Goal: Information Seeking & Learning: Learn about a topic

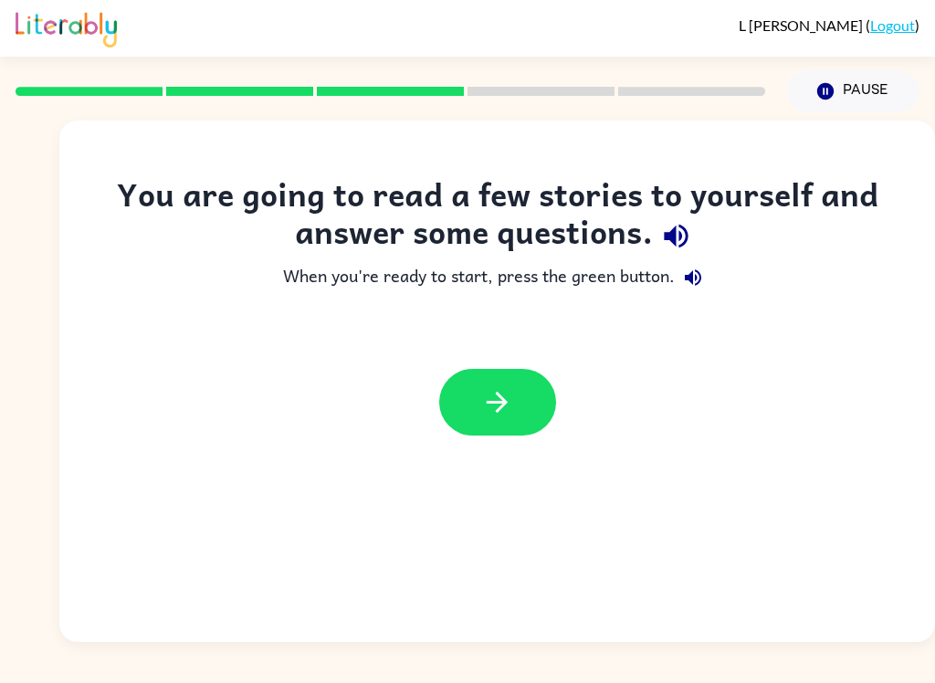
click at [536, 404] on button "button" at bounding box center [497, 402] width 117 height 67
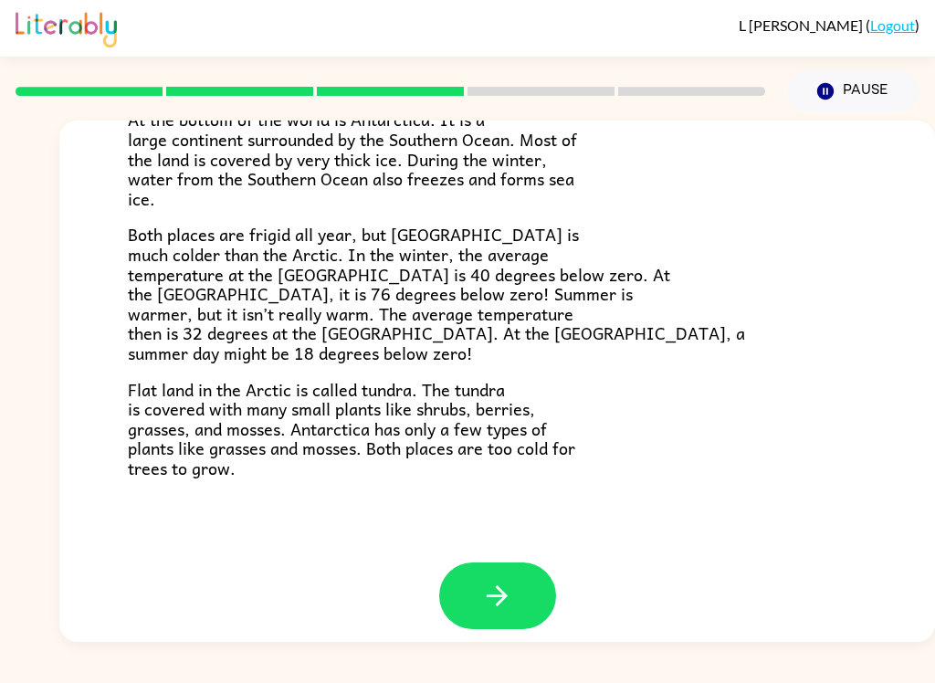
scroll to position [371, 0]
click at [520, 562] on button "button" at bounding box center [497, 595] width 117 height 67
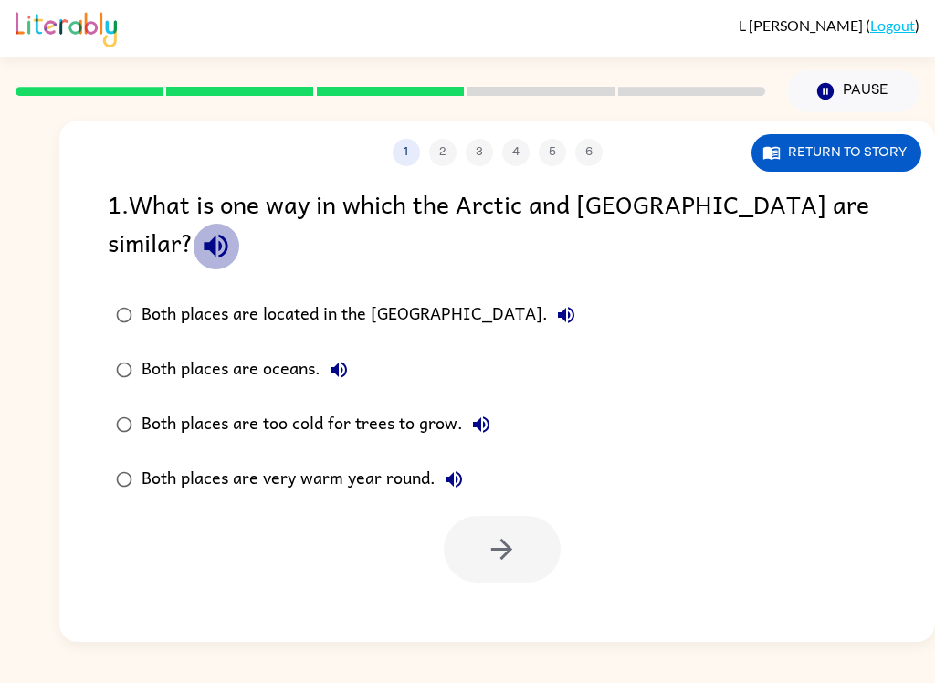
click at [232, 230] on icon "button" at bounding box center [216, 246] width 32 height 32
click at [169, 406] on div "Both places are too cold for trees to grow." at bounding box center [321, 424] width 358 height 37
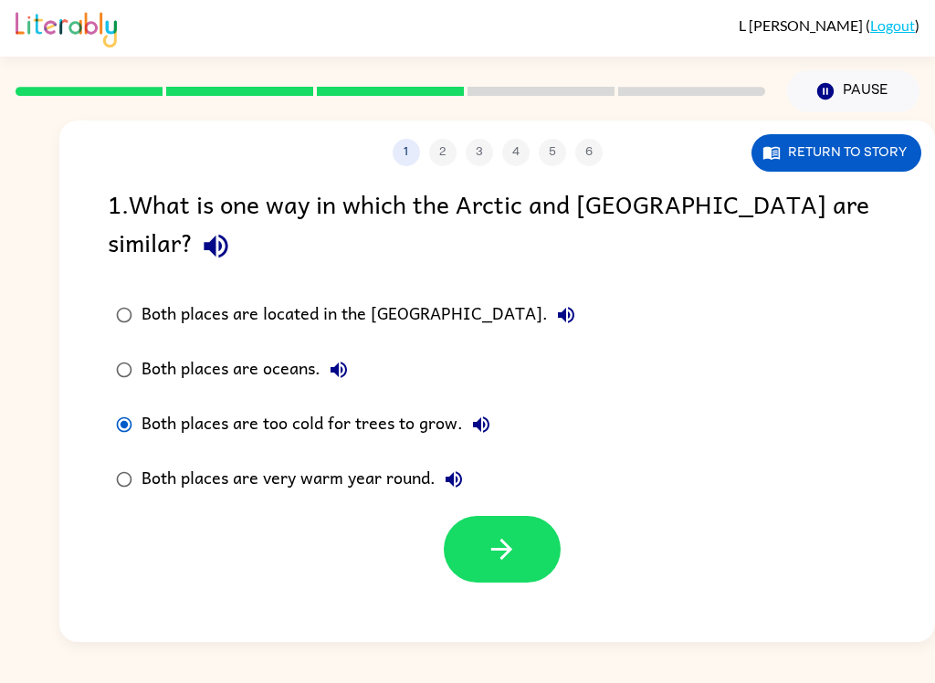
click at [559, 516] on button "button" at bounding box center [502, 549] width 117 height 67
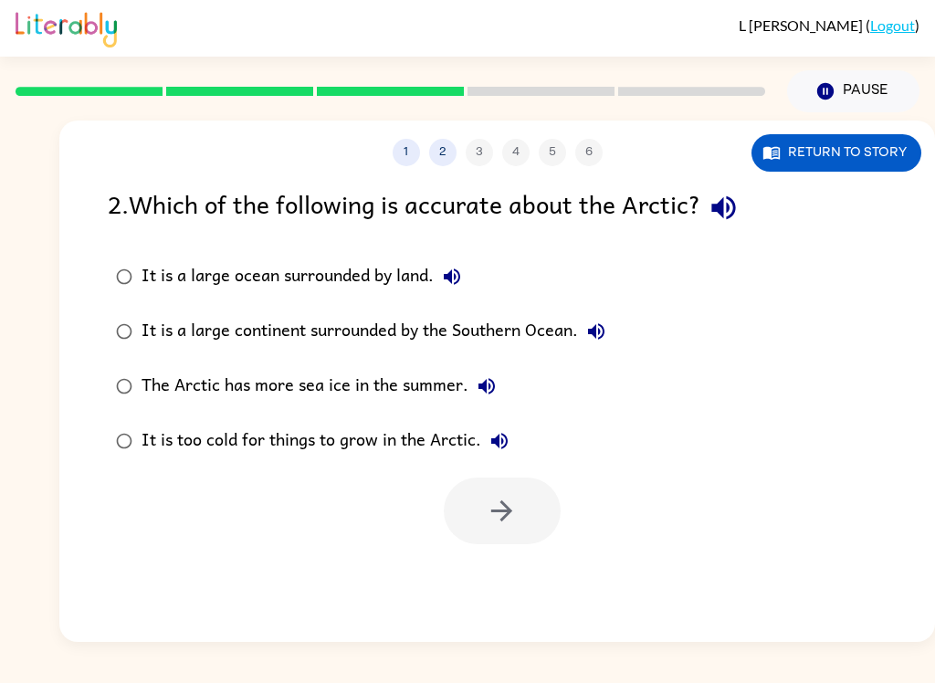
click at [875, 216] on div "2 . Which of the following is accurate about the Arctic?" at bounding box center [497, 207] width 779 height 47
click at [767, 194] on div "2 . Which of the following is accurate about the Arctic?" at bounding box center [497, 207] width 779 height 47
click at [750, 186] on div "2 . Which of the following is accurate about the Arctic?" at bounding box center [497, 207] width 779 height 47
click at [731, 188] on button "button" at bounding box center [723, 207] width 47 height 47
click at [102, 294] on label "It is a large ocean surrounded by land." at bounding box center [361, 276] width 526 height 55
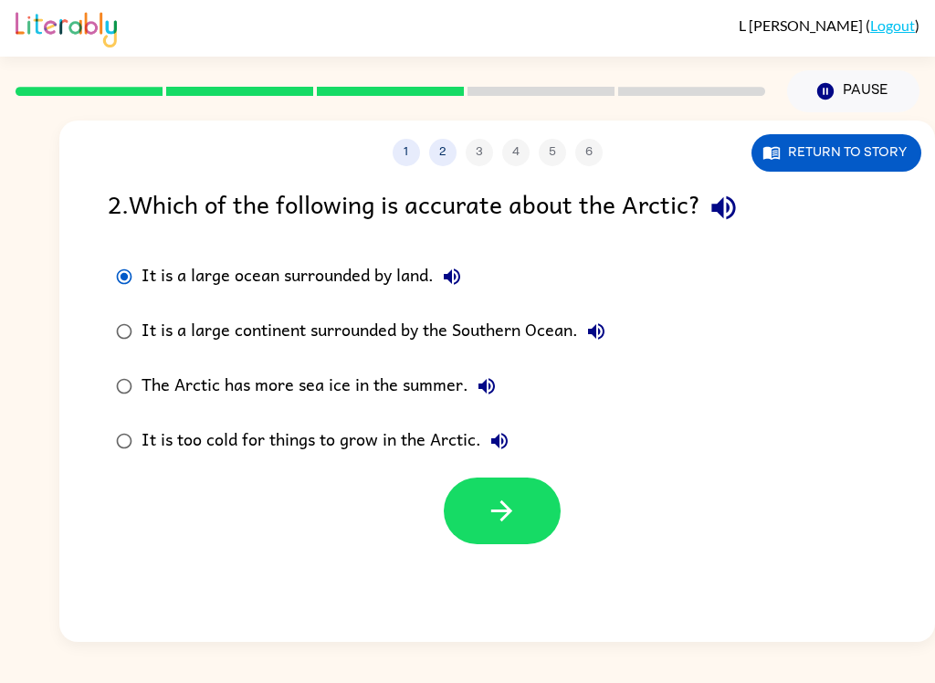
click at [557, 499] on button "button" at bounding box center [502, 511] width 117 height 67
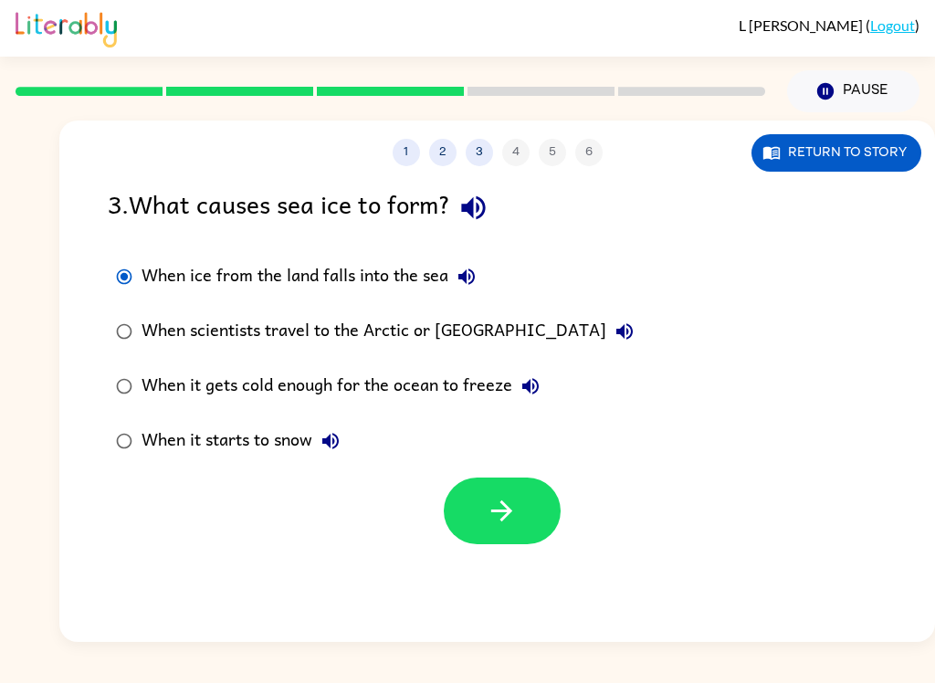
click at [520, 528] on button "button" at bounding box center [502, 511] width 117 height 67
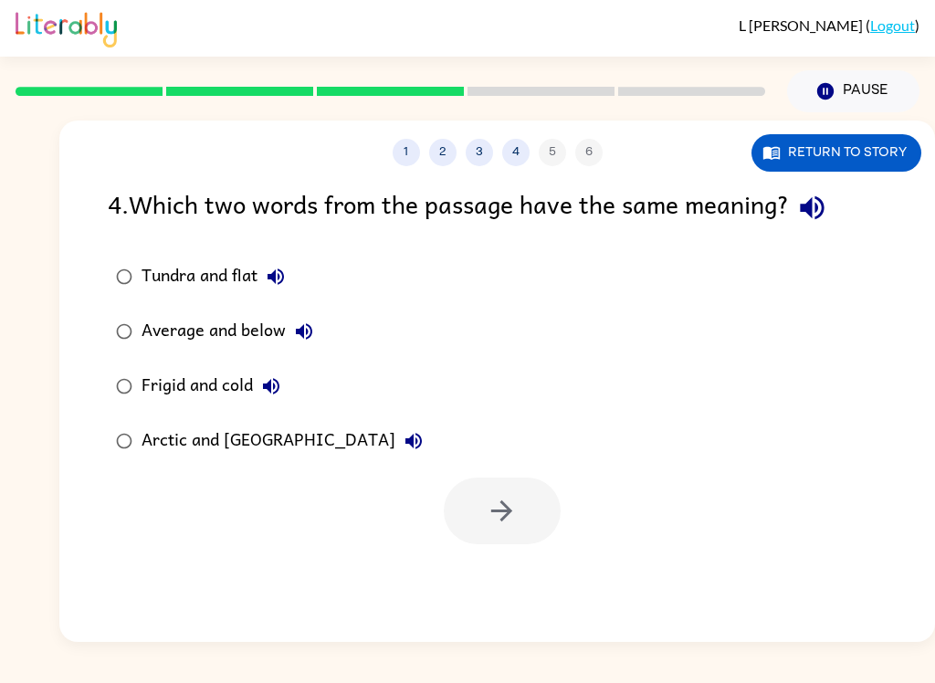
click at [60, 299] on div "4 . Which two words from the passage have the same meaning? Tundra and flat Ave…" at bounding box center [497, 364] width 876 height 360
click at [159, 283] on div "Tundra and flat" at bounding box center [218, 276] width 152 height 37
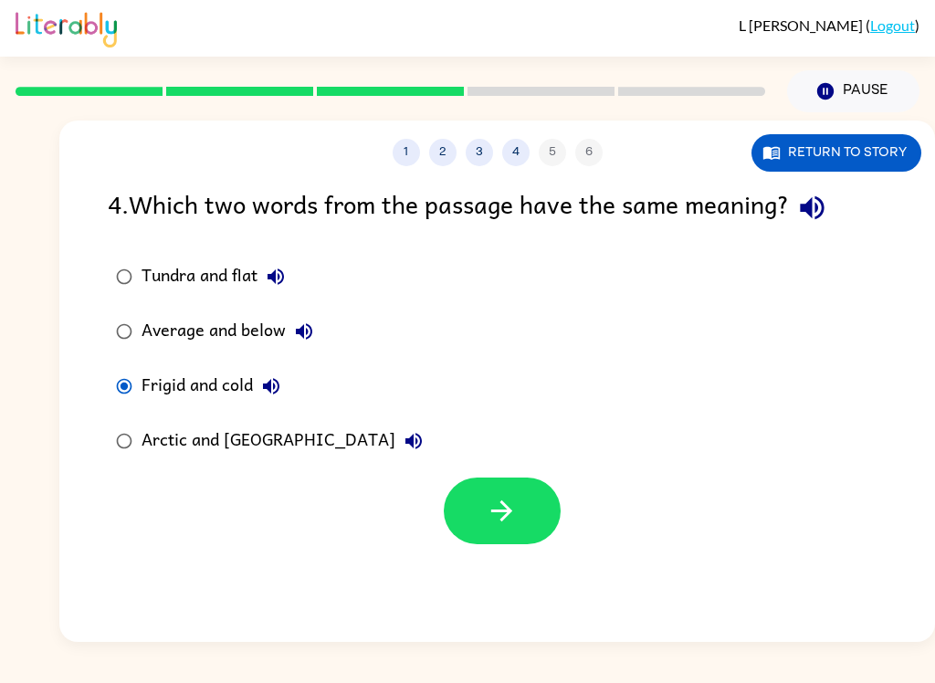
click at [496, 509] on icon "button" at bounding box center [502, 511] width 32 height 32
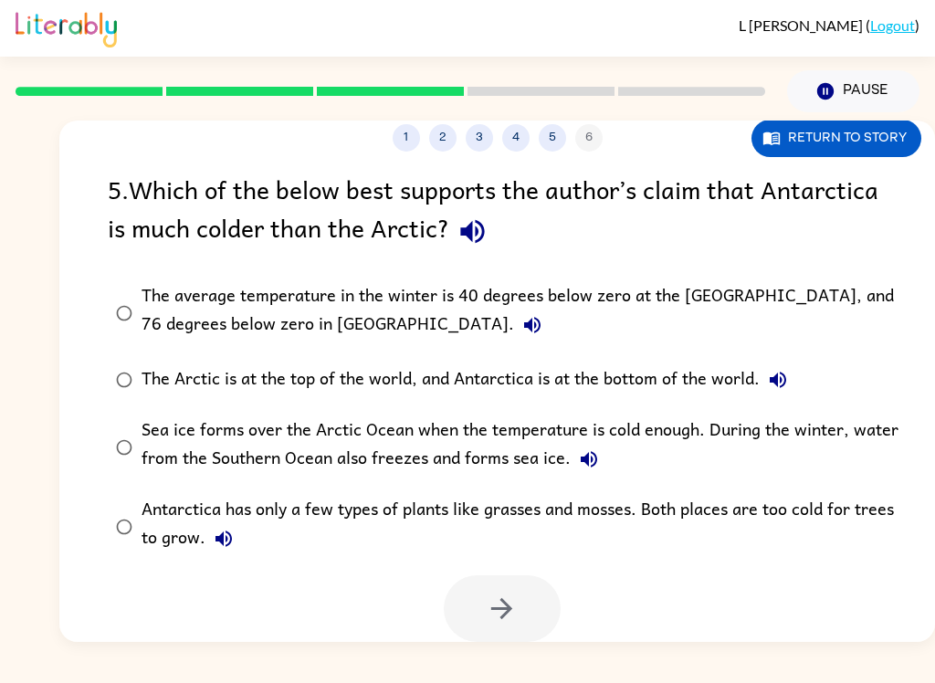
scroll to position [16, 0]
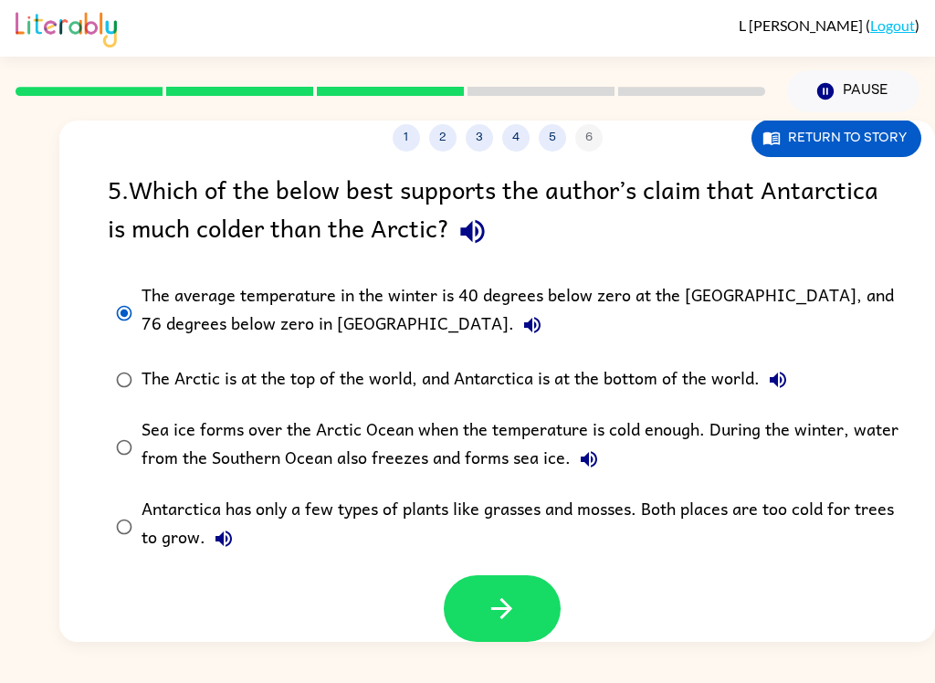
click at [144, 416] on div "Sea ice forms over the Arctic Ocean when the temperature is cold enough. During…" at bounding box center [527, 446] width 770 height 61
click at [552, 597] on button "button" at bounding box center [502, 608] width 117 height 67
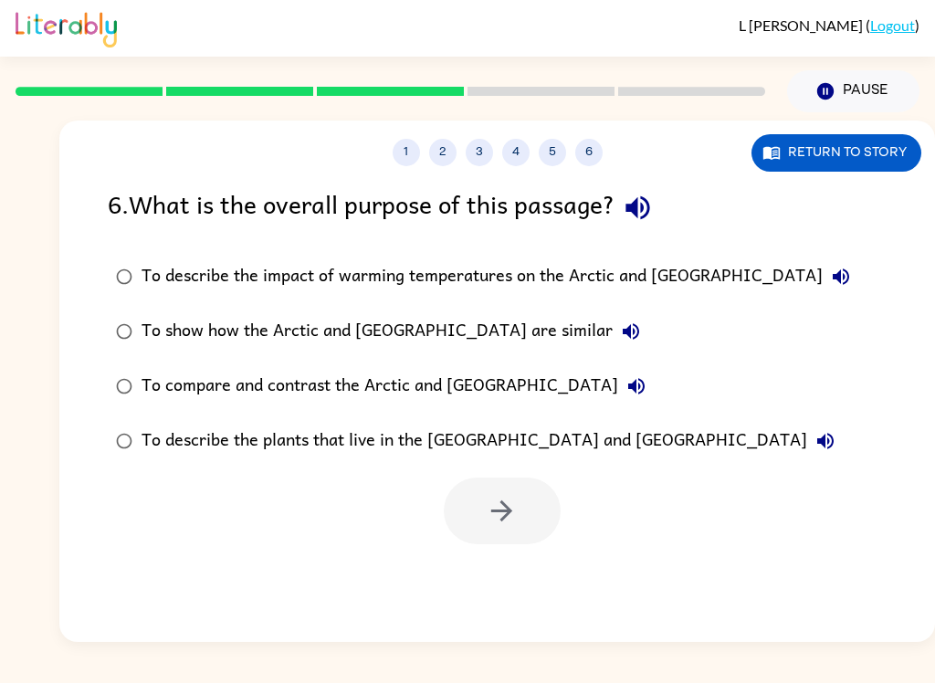
scroll to position [0, 0]
click at [153, 340] on div "To show how the Arctic and Antarctica are similar" at bounding box center [396, 331] width 508 height 37
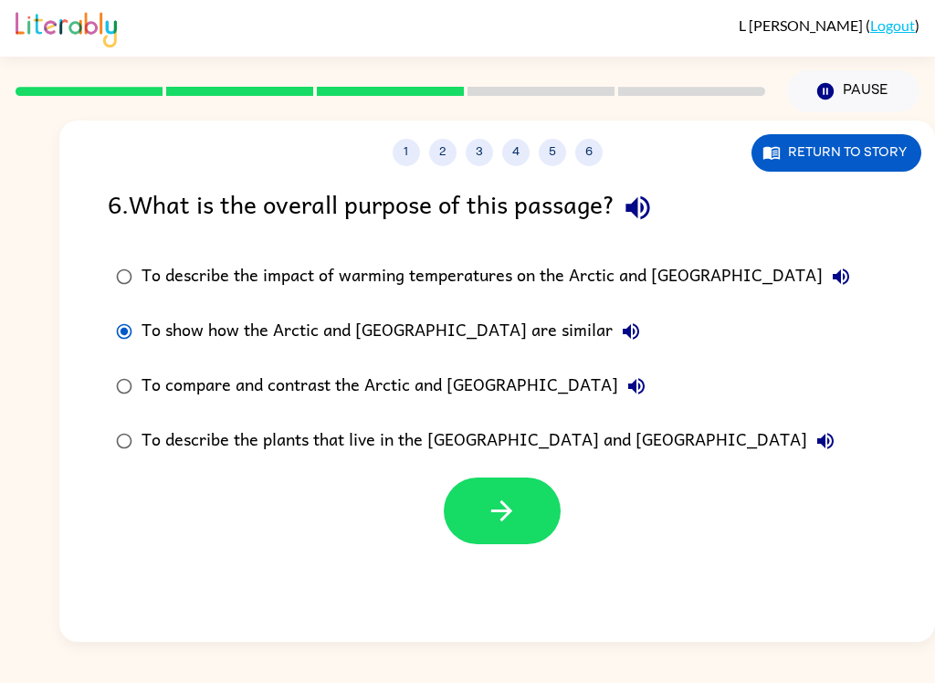
click at [519, 513] on button "button" at bounding box center [502, 511] width 117 height 67
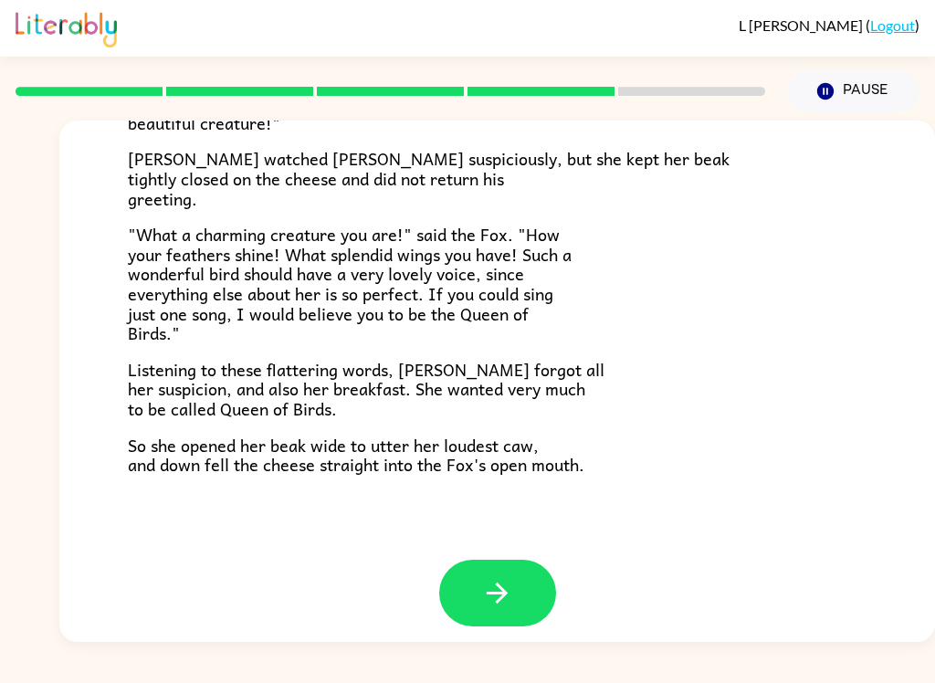
scroll to position [347, 0]
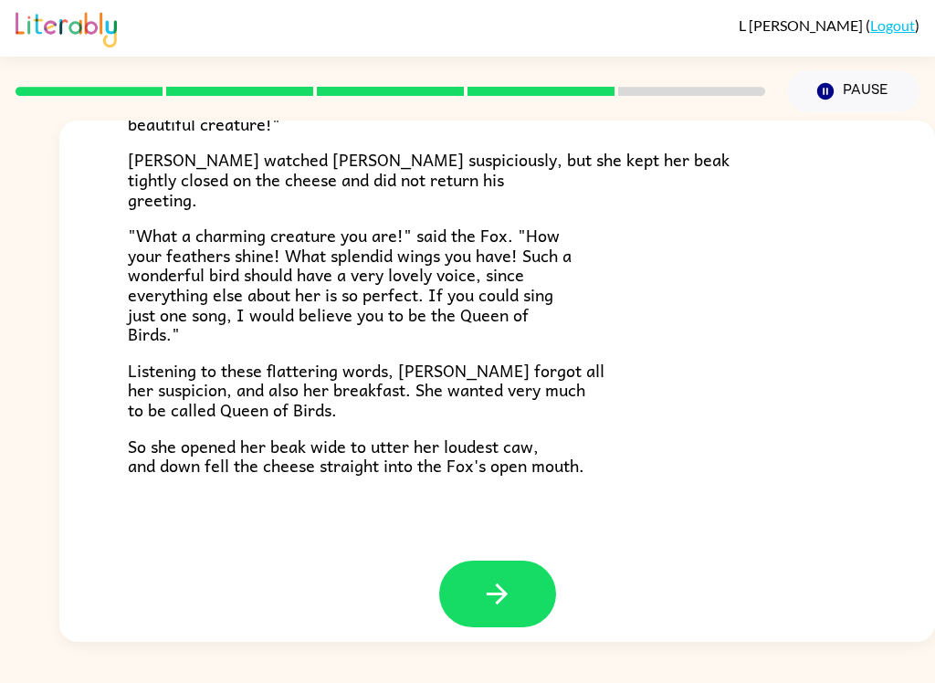
click at [520, 561] on button "button" at bounding box center [497, 594] width 117 height 67
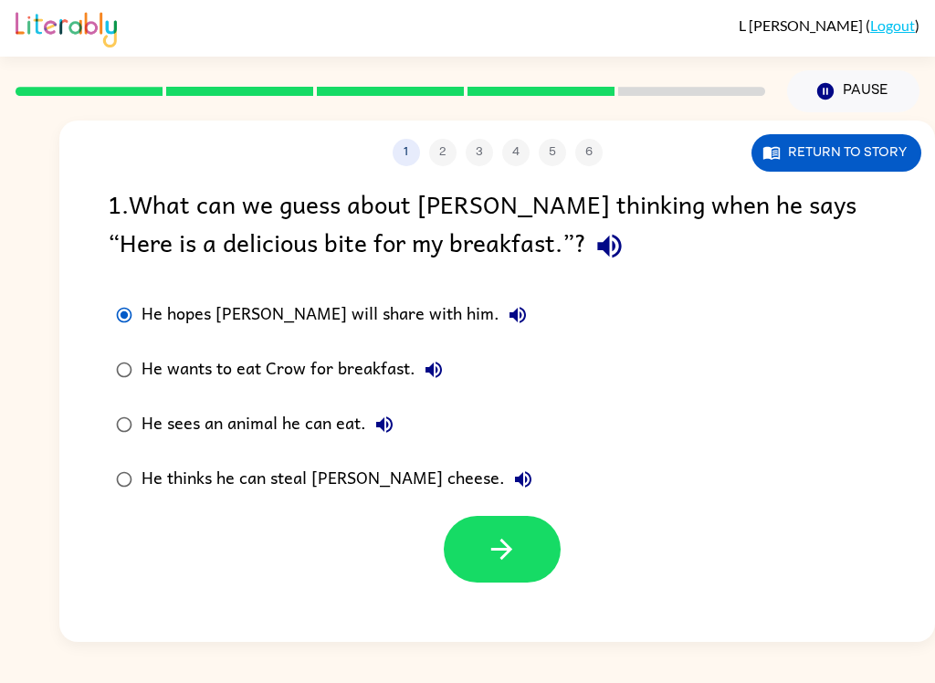
click at [173, 370] on div "He wants to eat Crow for breakfast." at bounding box center [297, 370] width 310 height 37
click at [202, 404] on label "He sees an animal he can eat." at bounding box center [324, 424] width 453 height 55
click at [493, 544] on icon "button" at bounding box center [502, 549] width 32 height 32
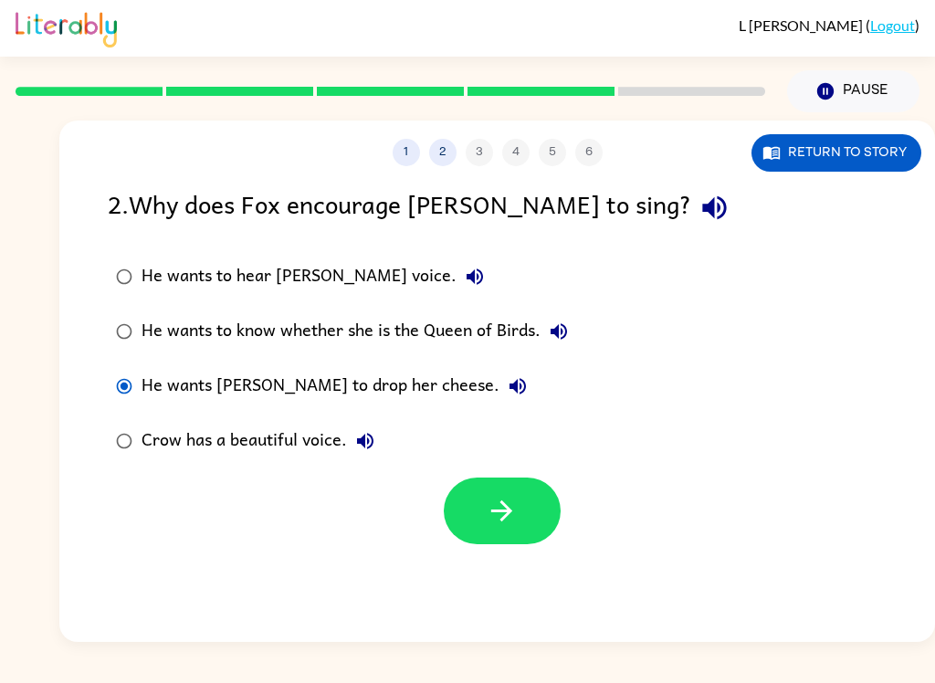
click at [142, 435] on div "Crow has a beautiful voice." at bounding box center [263, 441] width 242 height 37
click at [521, 529] on button "button" at bounding box center [502, 511] width 117 height 67
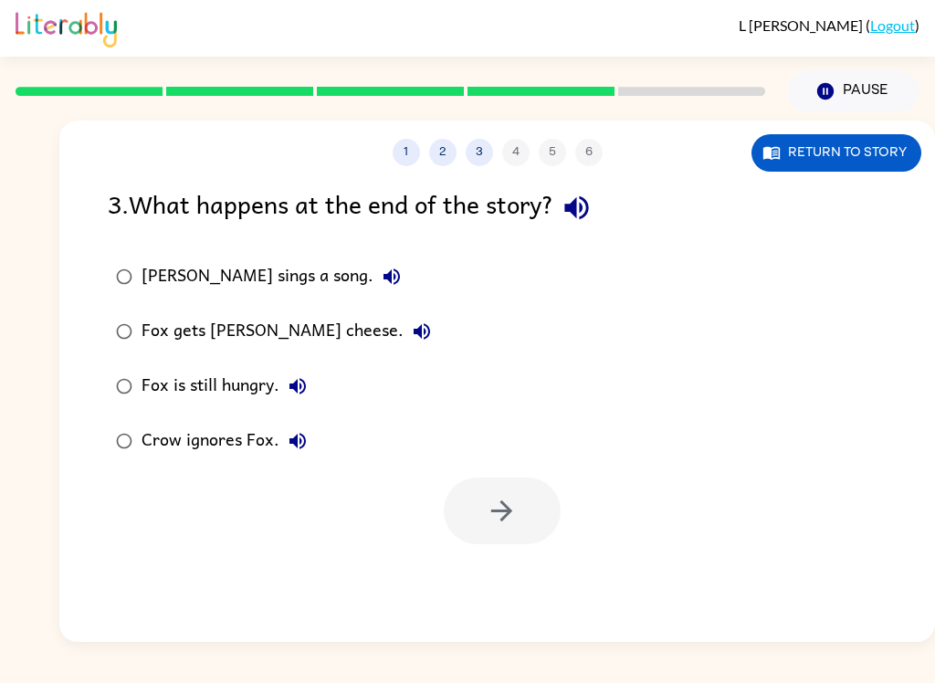
click at [821, 171] on button "Return to story" at bounding box center [836, 152] width 170 height 37
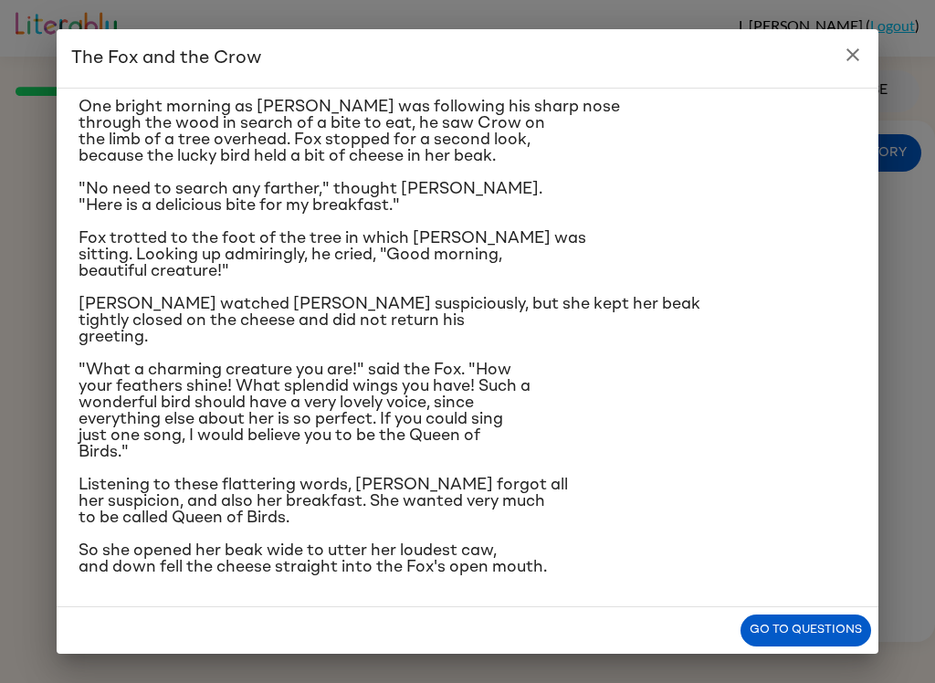
scroll to position [173, 0]
click at [827, 641] on button "Go to questions" at bounding box center [805, 630] width 131 height 32
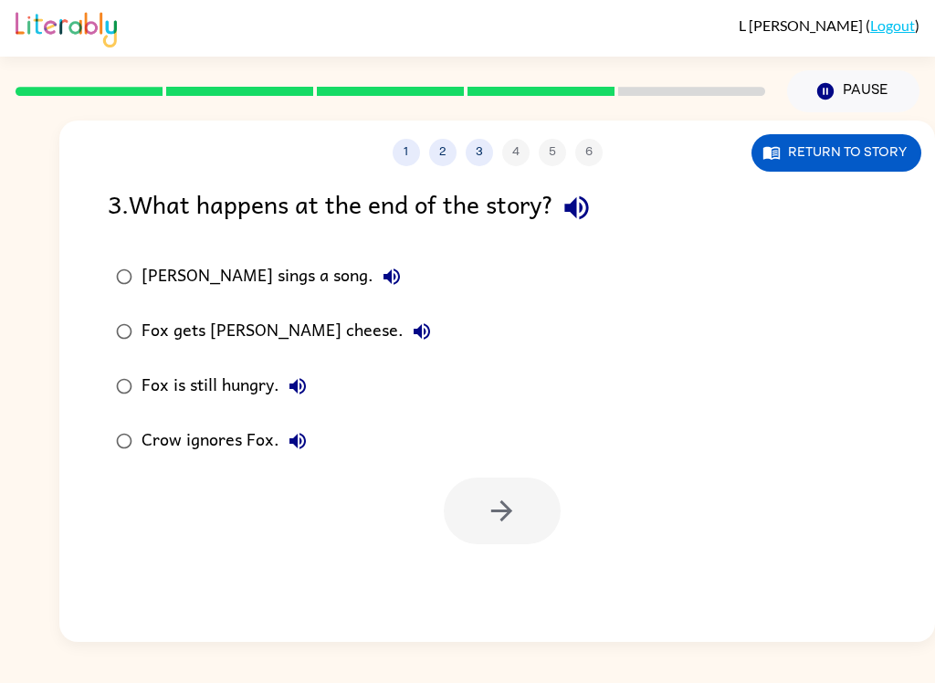
click at [856, 155] on button "Return to story" at bounding box center [836, 152] width 170 height 37
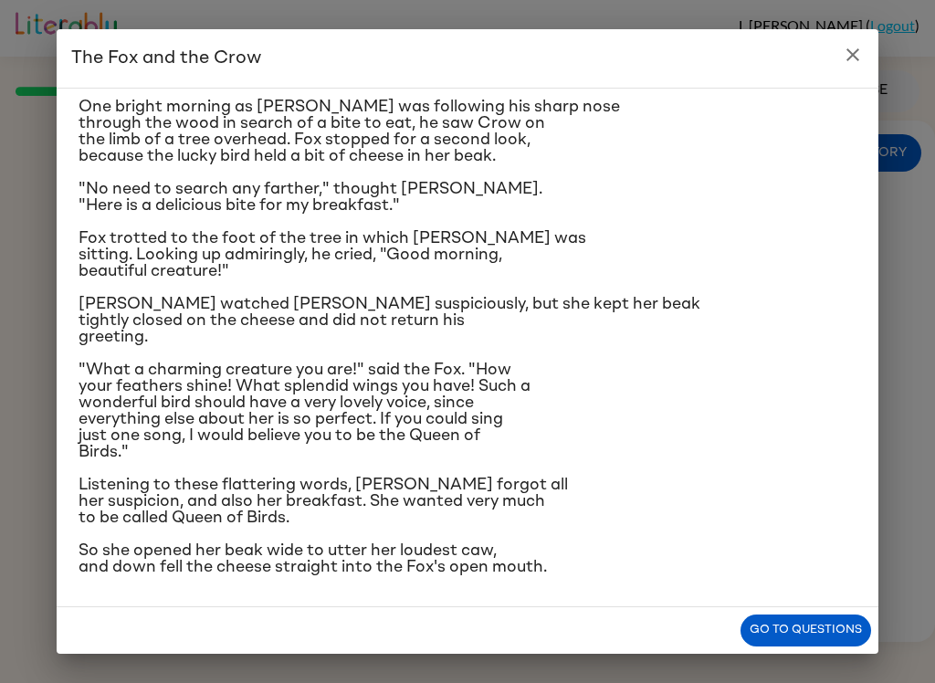
click at [858, 625] on button "Go to questions" at bounding box center [805, 630] width 131 height 32
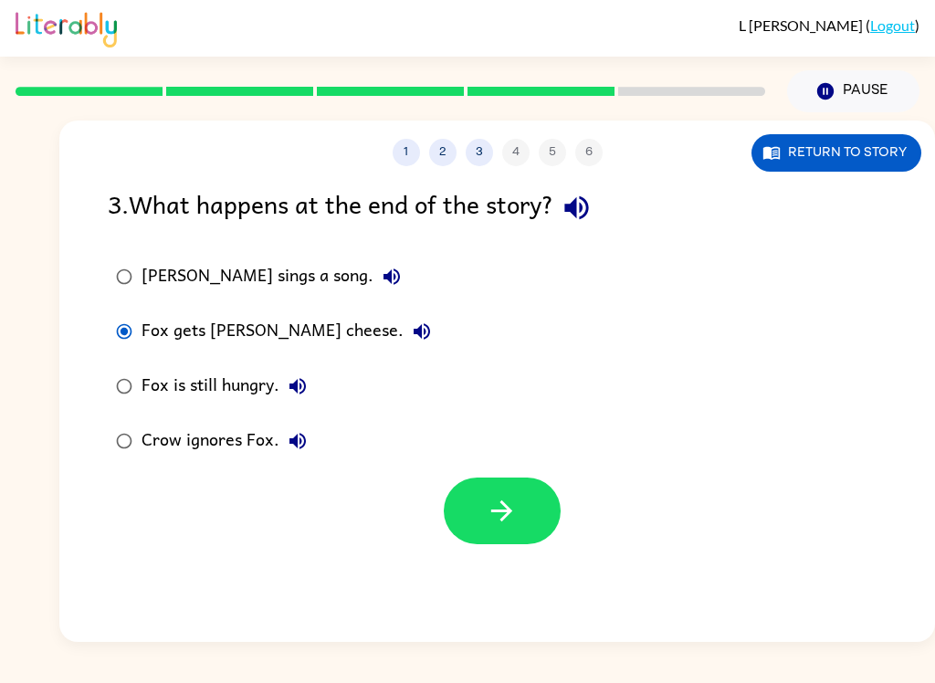
click at [542, 509] on button "button" at bounding box center [502, 511] width 117 height 67
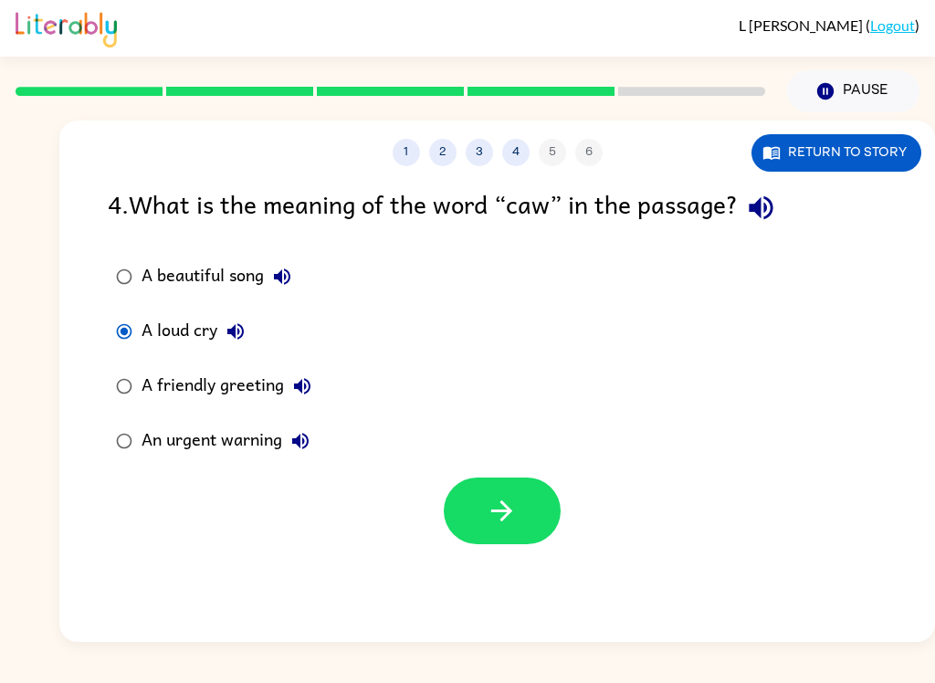
click at [520, 506] on button "button" at bounding box center [502, 511] width 117 height 67
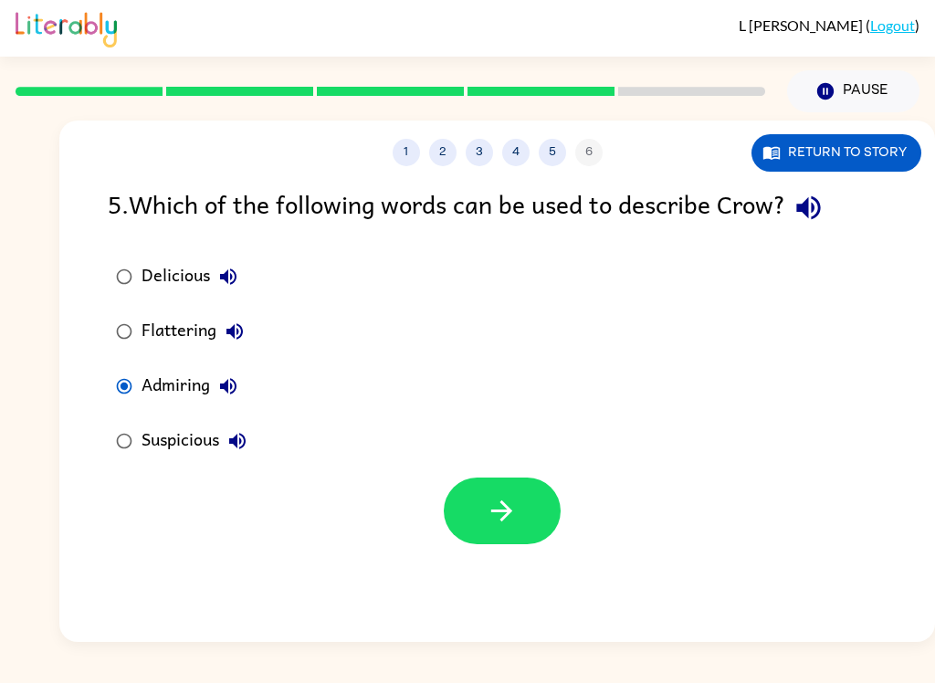
click at [575, 495] on div at bounding box center [497, 506] width 876 height 76
click at [549, 520] on button "button" at bounding box center [502, 511] width 117 height 67
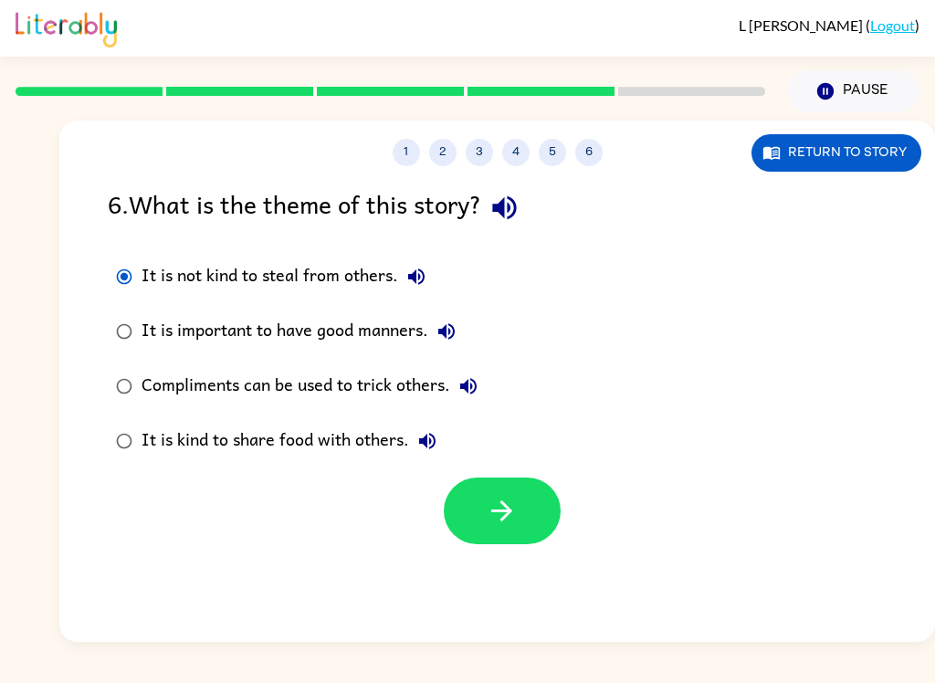
click at [168, 391] on div "Compliments can be used to trick others." at bounding box center [314, 386] width 345 height 37
click at [532, 529] on button "button" at bounding box center [502, 511] width 117 height 67
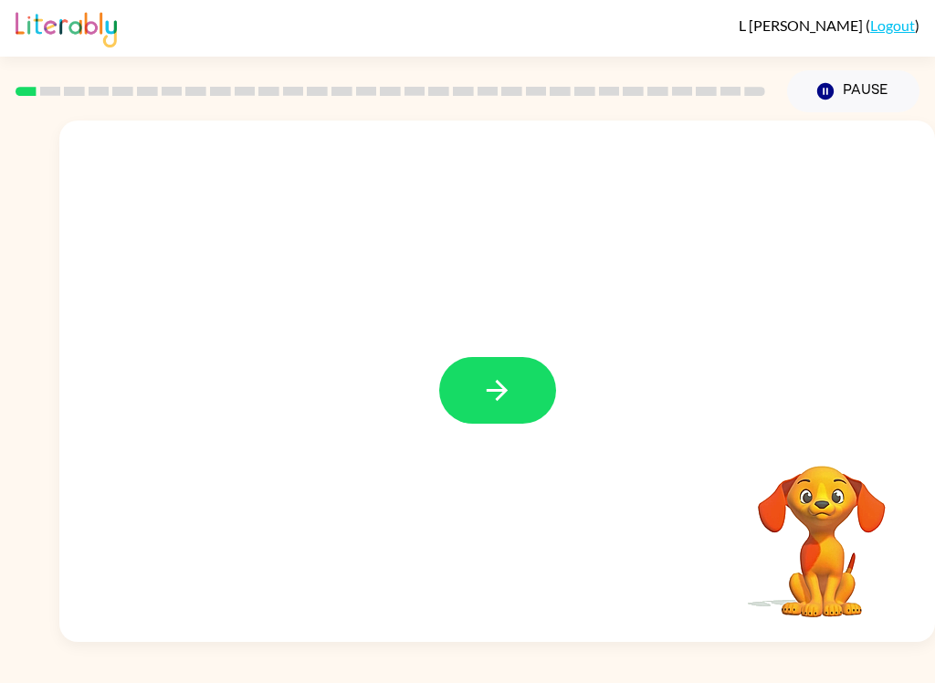
click at [503, 384] on icon "button" at bounding box center [497, 390] width 32 height 32
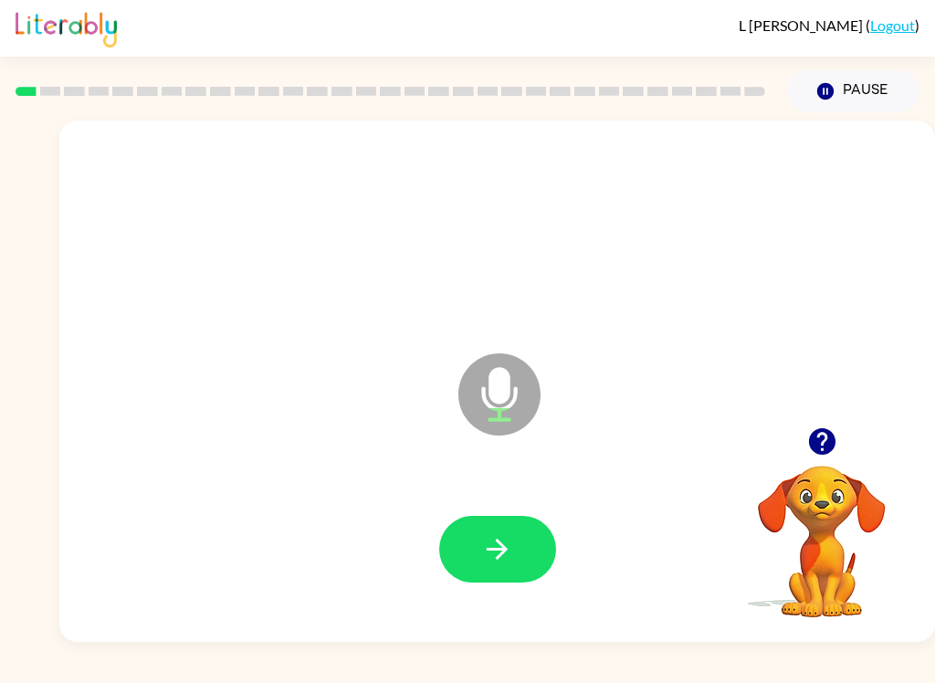
click at [850, 87] on button "Pause Pause" at bounding box center [853, 91] width 132 height 42
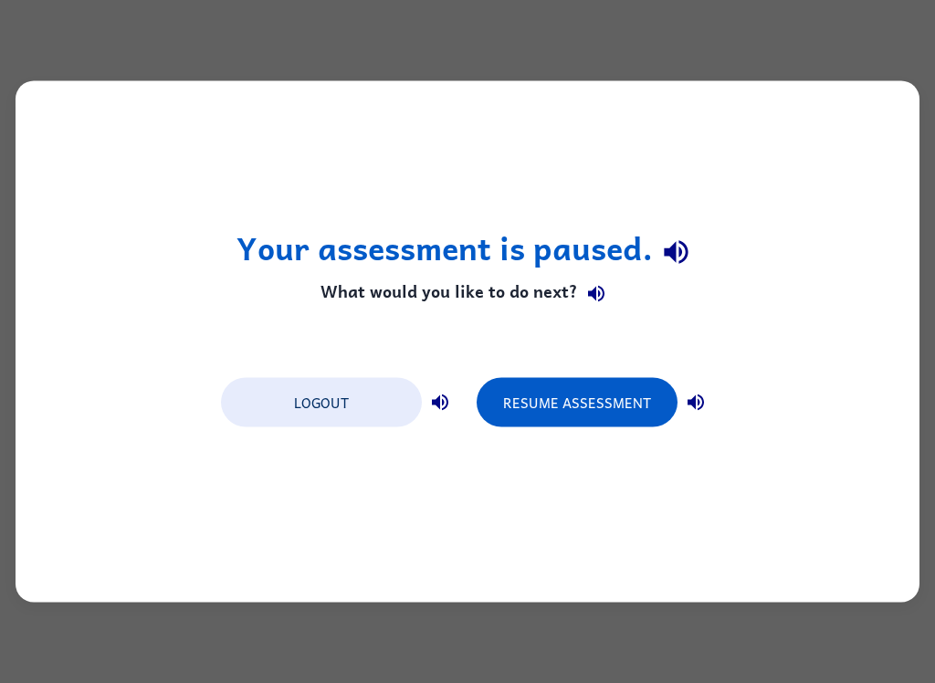
click at [872, 65] on div "Your assessment is paused. What would you like to do next? Logout Resume Assess…" at bounding box center [467, 341] width 935 height 683
click at [862, 58] on div "Your assessment is paused. What would you like to do next? Logout Resume Assess…" at bounding box center [467, 341] width 935 height 683
click at [732, 577] on div "Your assessment is paused. What would you like to do next? Logout Resume Assess…" at bounding box center [468, 341] width 904 height 521
click at [625, 381] on button "Resume Assessment" at bounding box center [577, 402] width 201 height 49
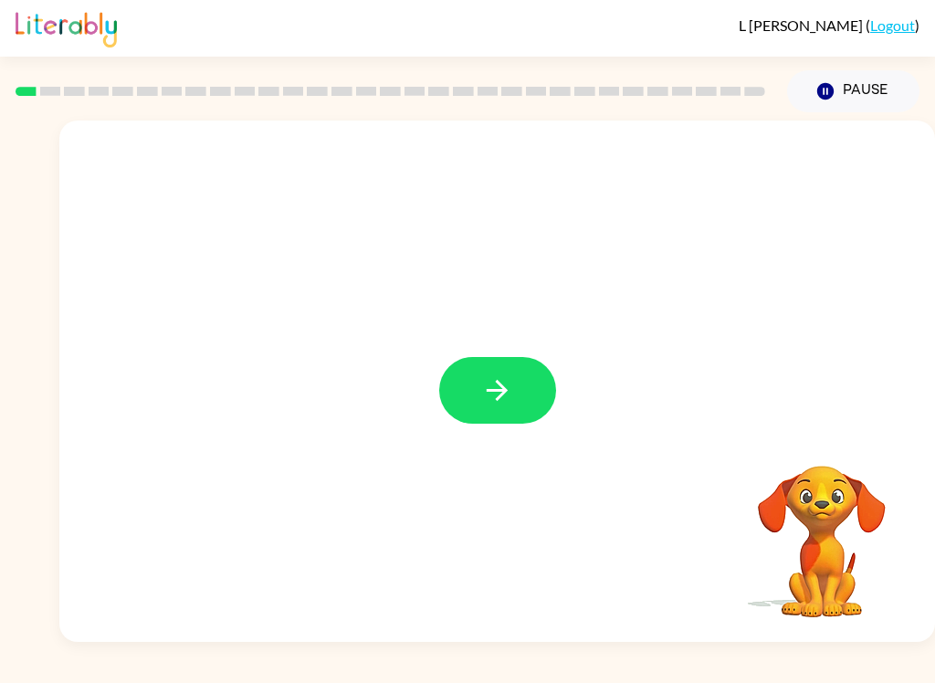
click at [531, 401] on button "button" at bounding box center [497, 390] width 117 height 67
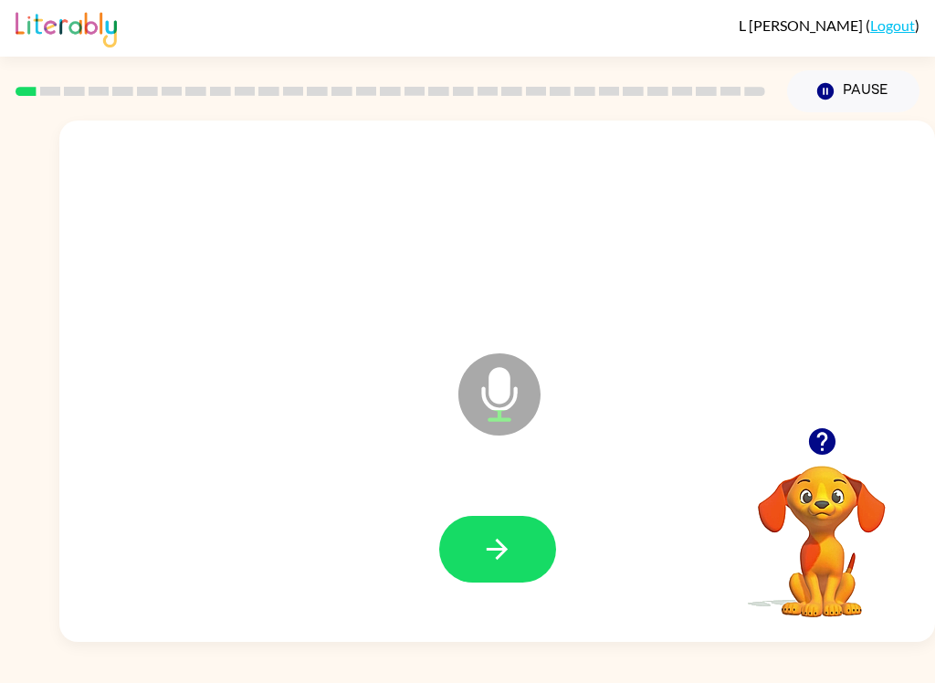
click at [523, 580] on button "button" at bounding box center [497, 549] width 117 height 67
click at [503, 535] on icon "button" at bounding box center [497, 549] width 32 height 32
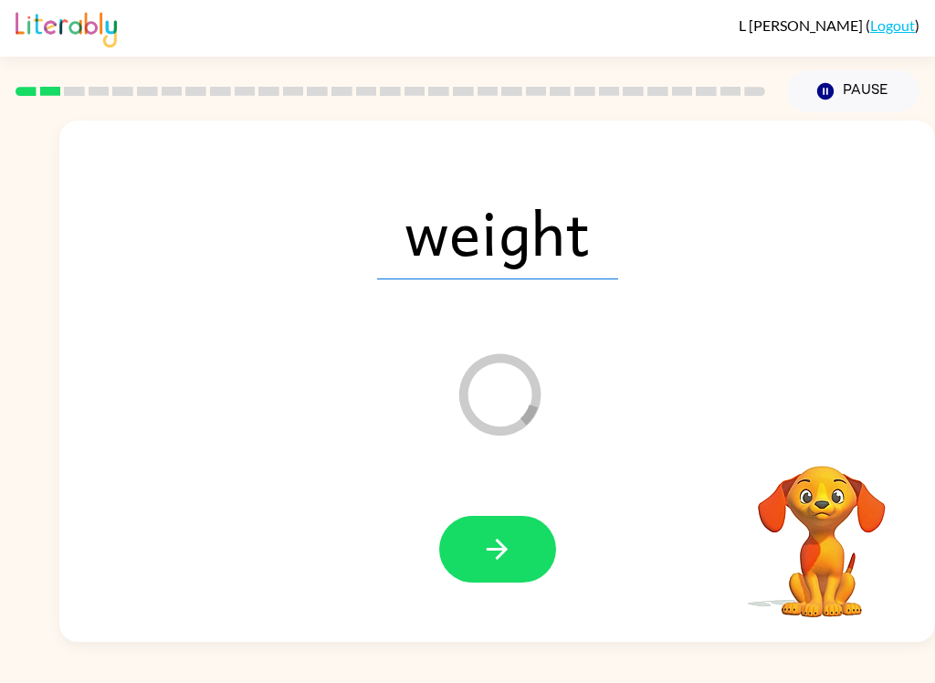
click at [503, 535] on icon "button" at bounding box center [497, 549] width 32 height 32
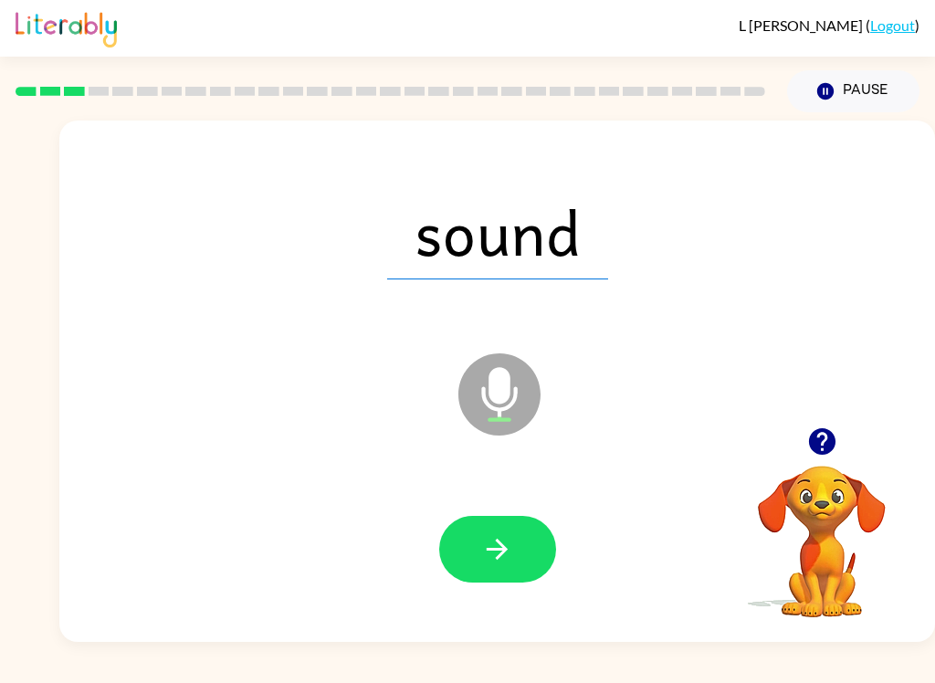
click at [529, 539] on button "button" at bounding box center [497, 549] width 117 height 67
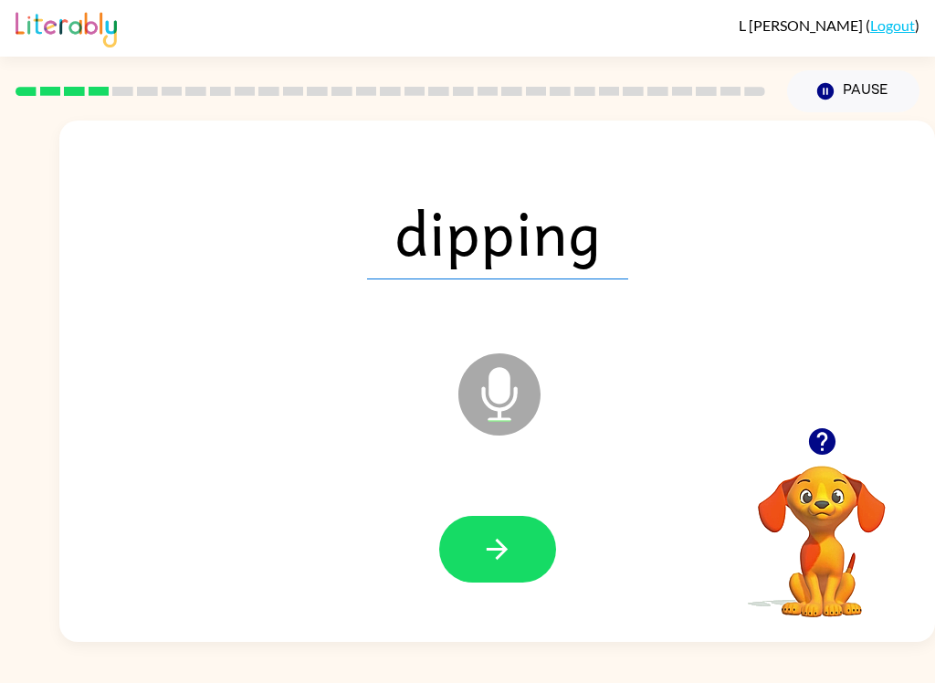
click at [441, 556] on button "button" at bounding box center [497, 549] width 117 height 67
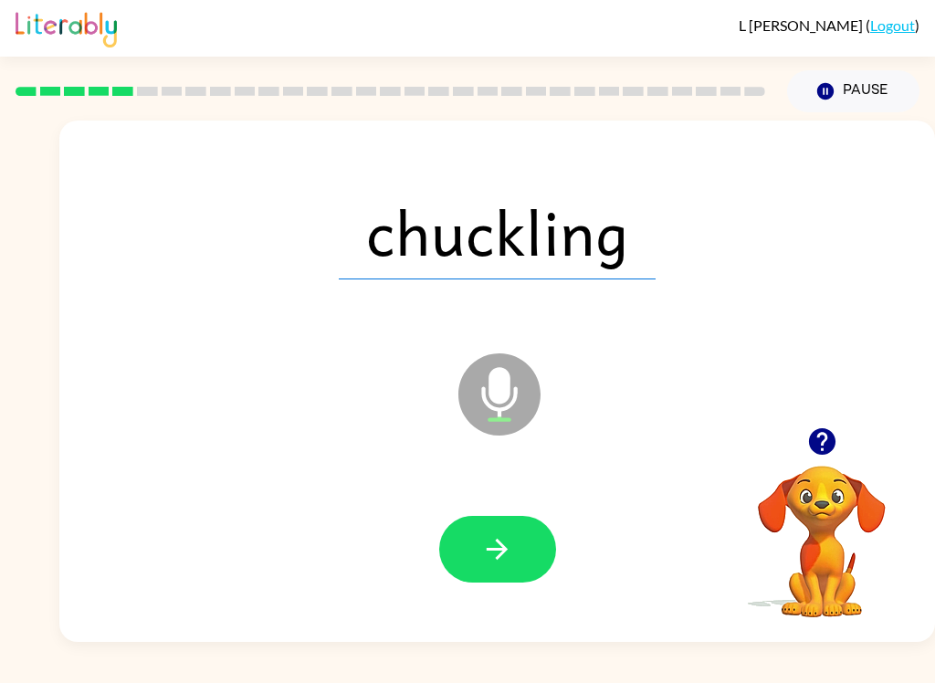
click at [468, 572] on button "button" at bounding box center [497, 549] width 117 height 67
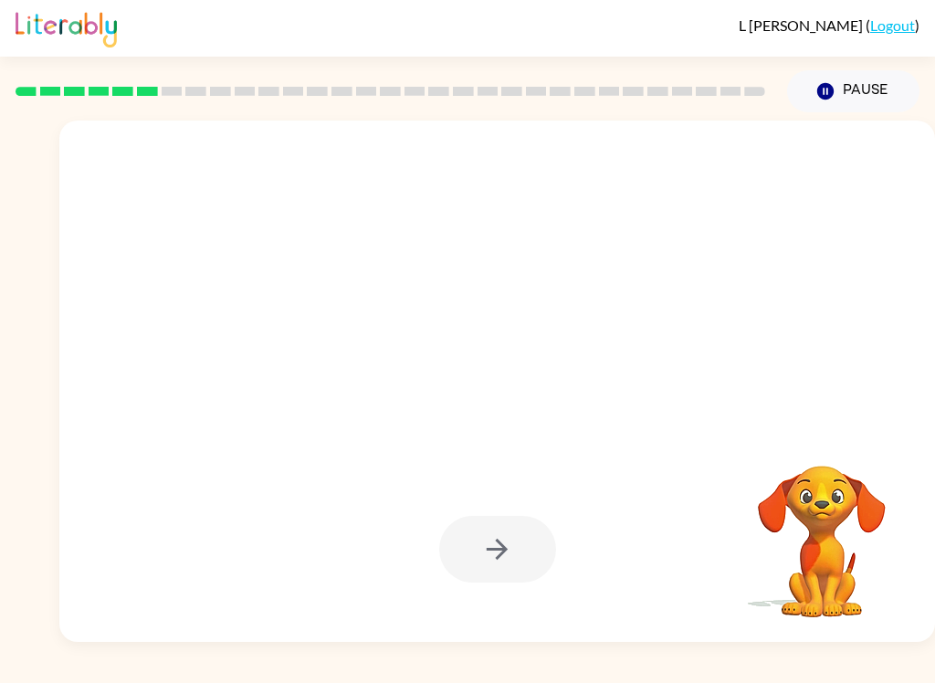
click at [843, 80] on button "Pause Pause" at bounding box center [853, 91] width 132 height 42
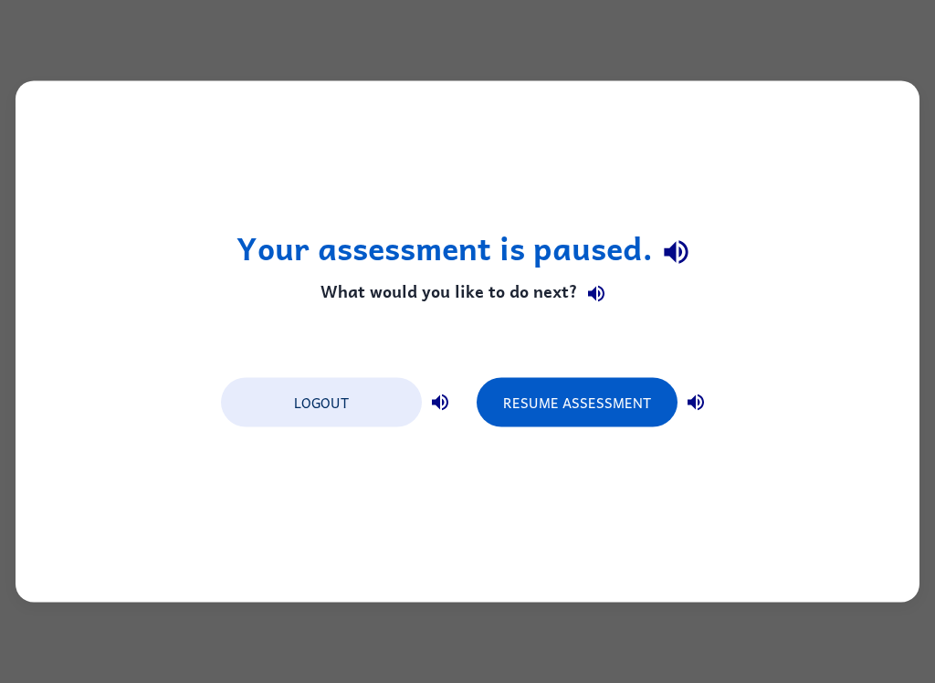
click at [619, 400] on button "Resume Assessment" at bounding box center [577, 402] width 201 height 49
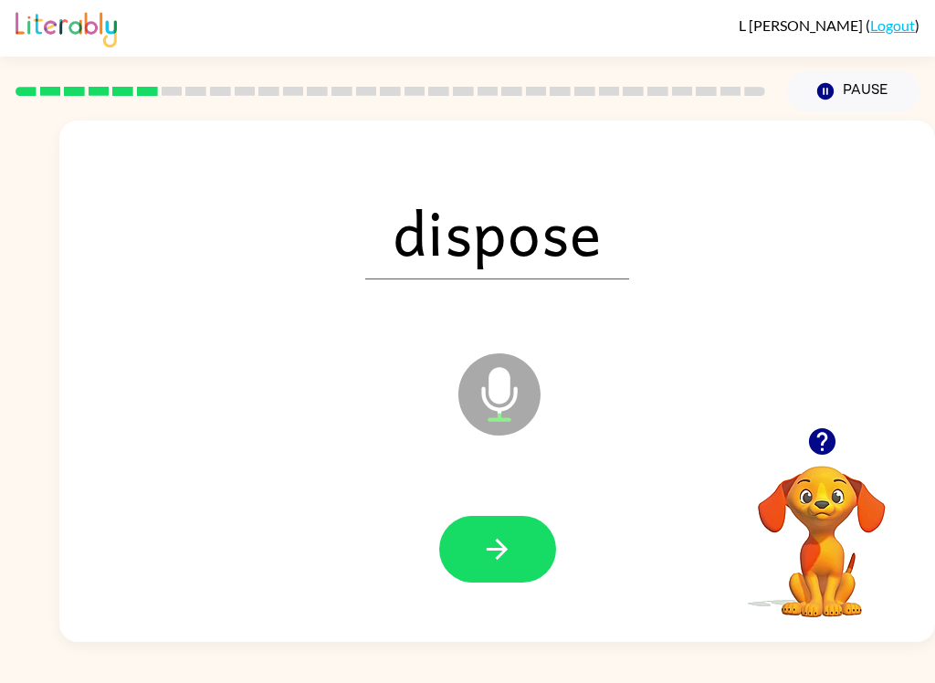
click at [525, 528] on button "button" at bounding box center [497, 549] width 117 height 67
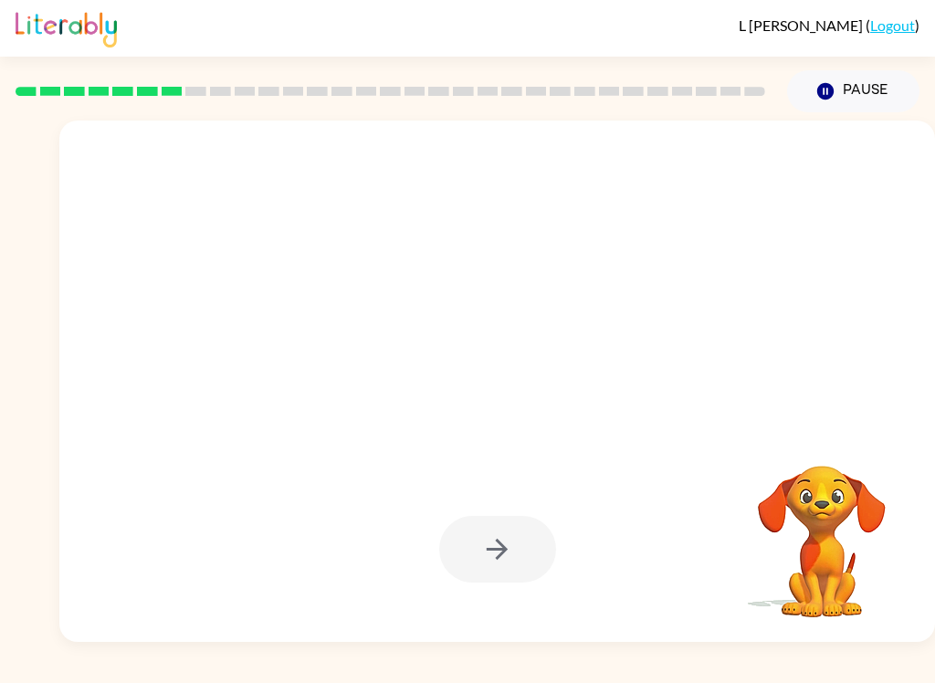
click at [60, 441] on div at bounding box center [497, 381] width 876 height 521
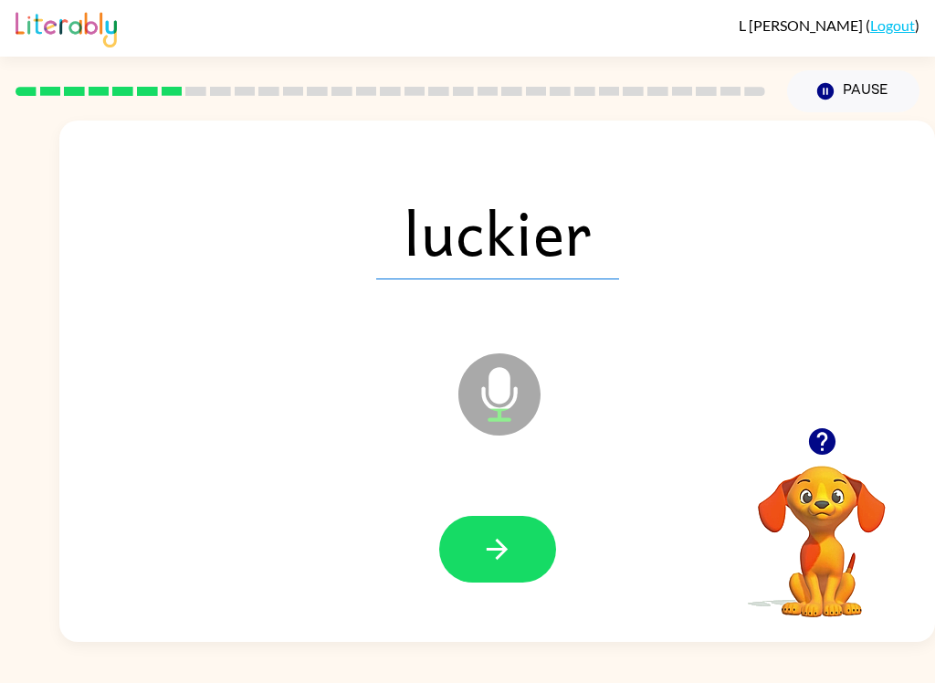
click at [481, 544] on icon "button" at bounding box center [497, 549] width 32 height 32
click at [504, 541] on icon "button" at bounding box center [497, 549] width 32 height 32
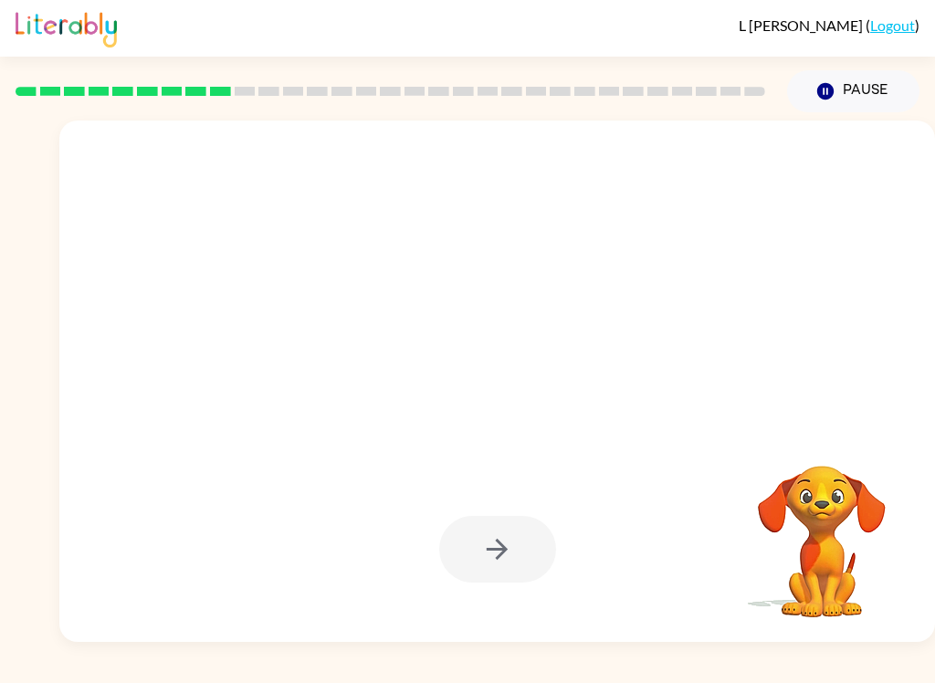
click at [40, 346] on div "Your browser must support playing .mp4 files to use Literably. Please try using…" at bounding box center [467, 377] width 935 height 530
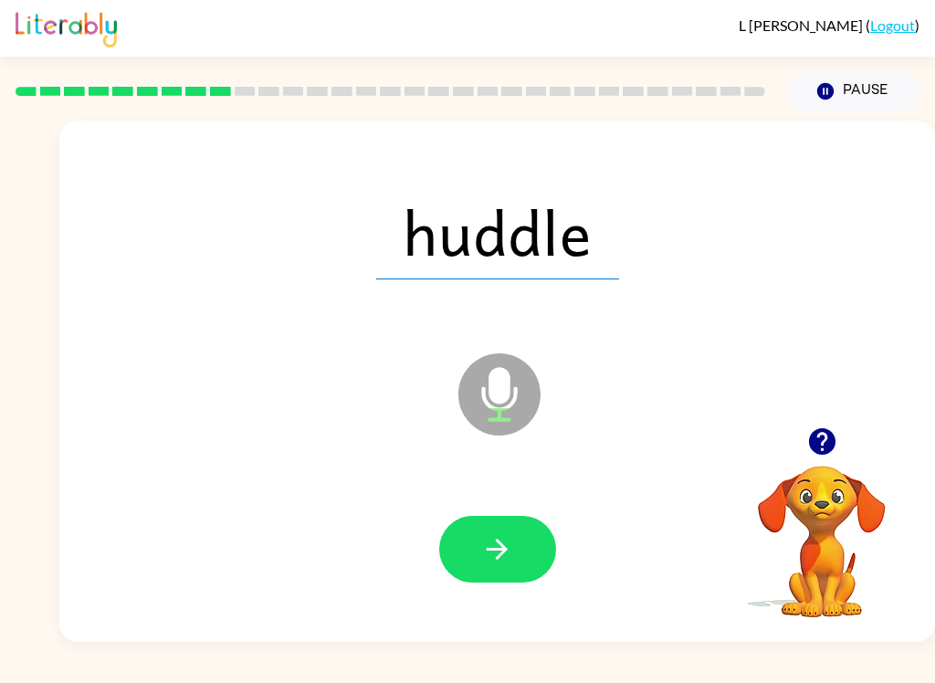
click at [532, 553] on button "button" at bounding box center [497, 549] width 117 height 67
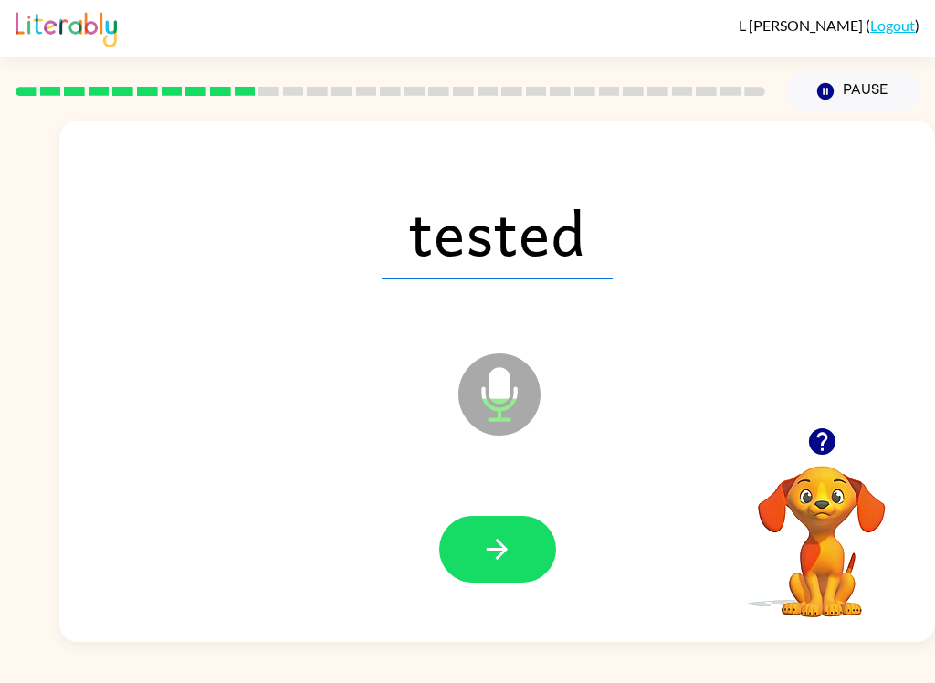
click at [510, 551] on icon "button" at bounding box center [497, 549] width 32 height 32
click at [508, 548] on icon "button" at bounding box center [497, 549] width 32 height 32
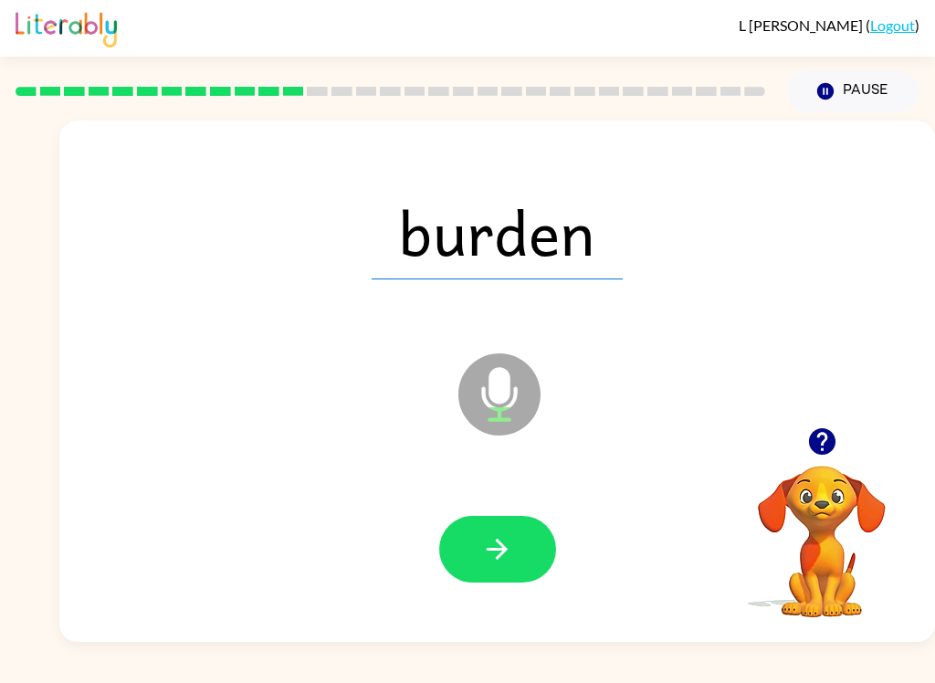
click at [532, 551] on button "button" at bounding box center [497, 549] width 117 height 67
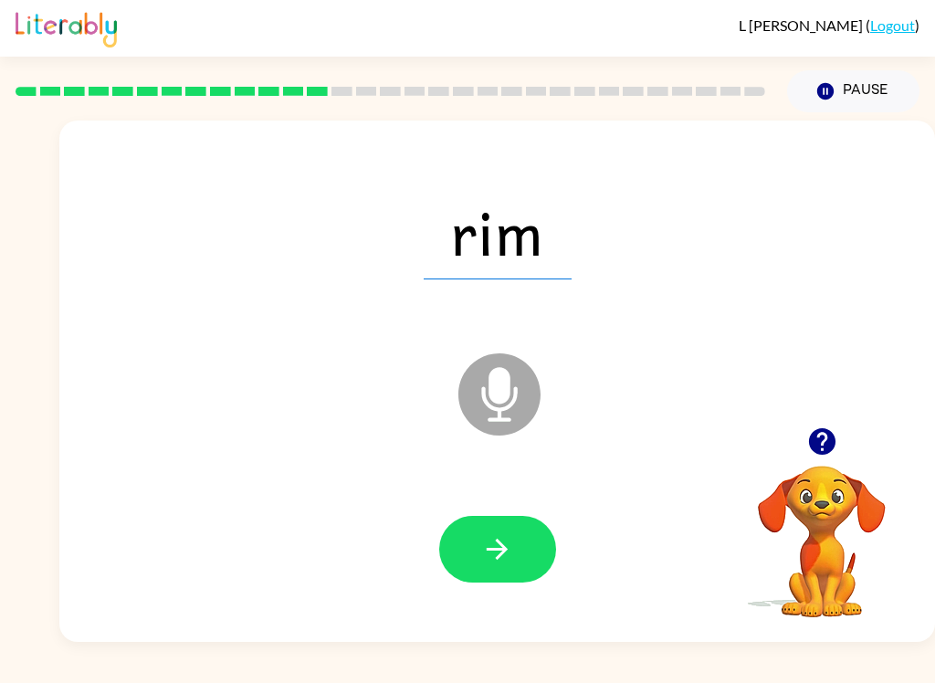
click at [508, 528] on button "button" at bounding box center [497, 549] width 117 height 67
click at [484, 562] on icon "button" at bounding box center [497, 549] width 32 height 32
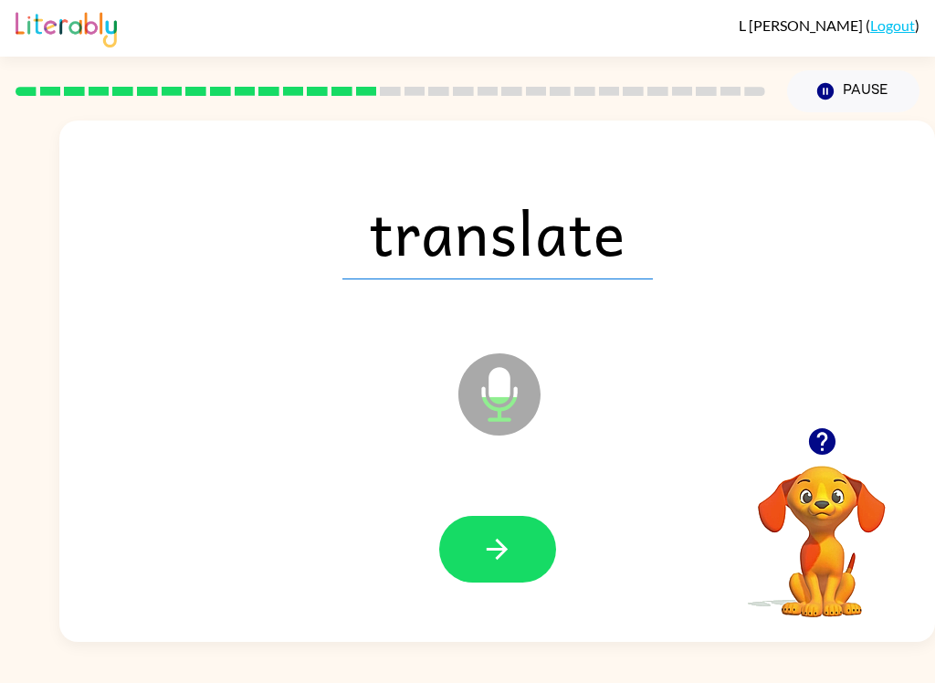
click at [543, 561] on button "button" at bounding box center [497, 549] width 117 height 67
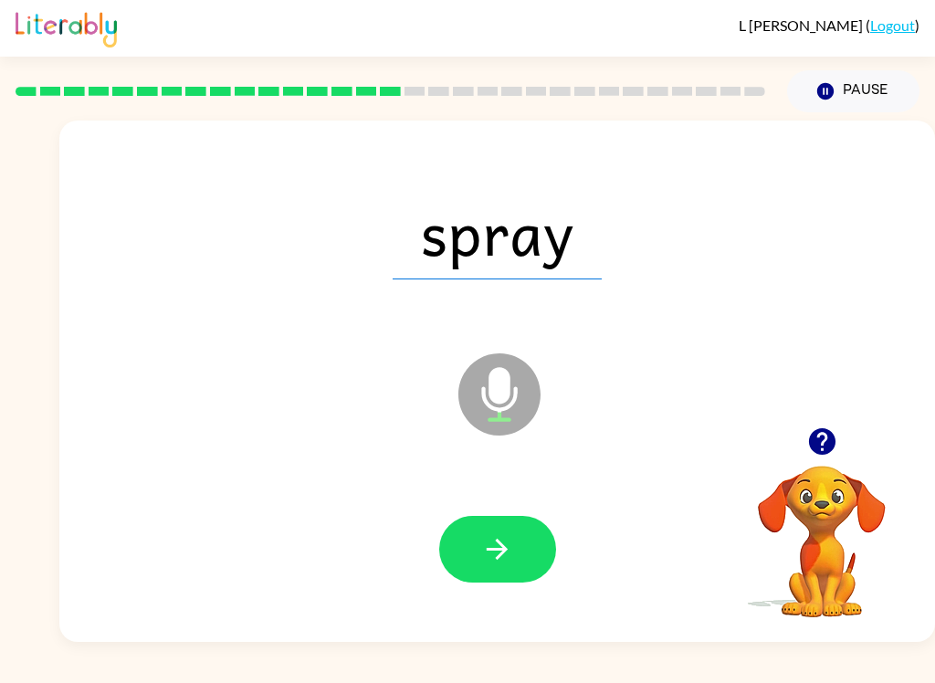
click at [526, 552] on button "button" at bounding box center [497, 549] width 117 height 67
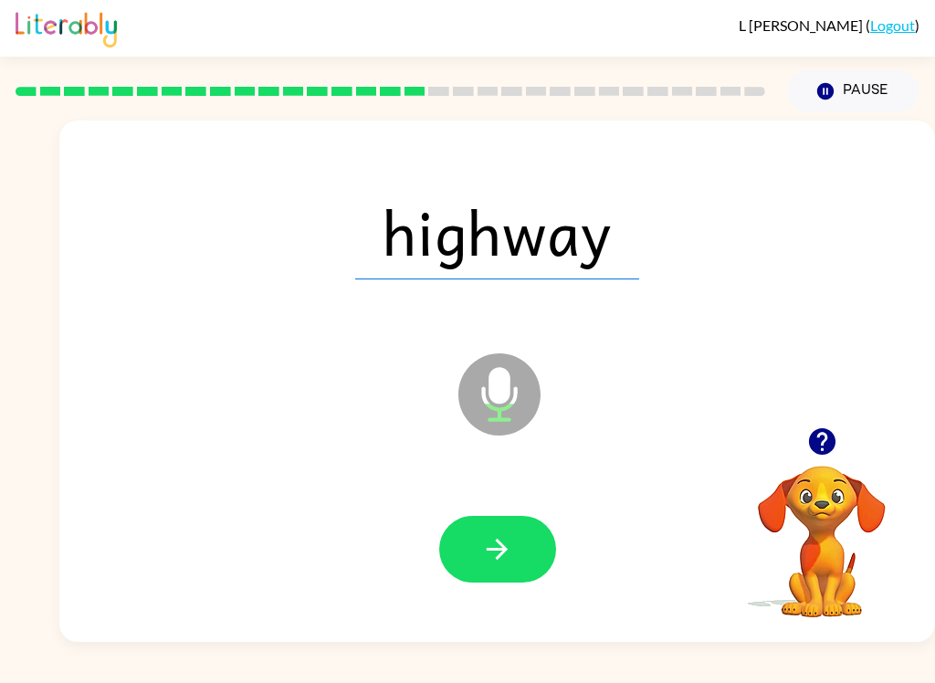
click at [509, 534] on icon "button" at bounding box center [497, 549] width 32 height 32
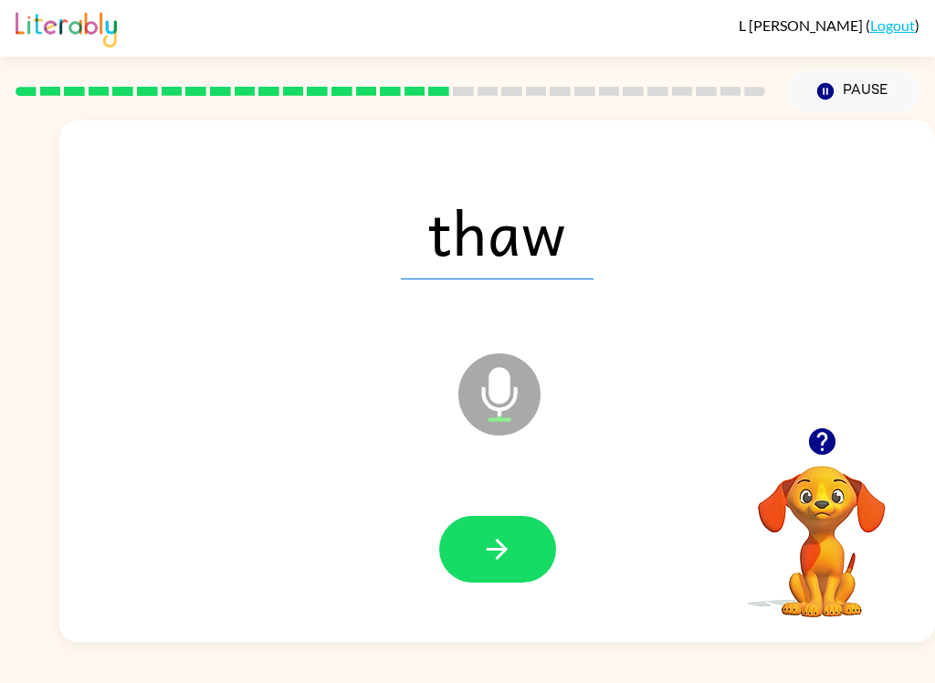
click at [564, 519] on div at bounding box center [497, 550] width 839 height 150
click at [553, 559] on button "button" at bounding box center [497, 549] width 117 height 67
click at [523, 582] on button "button" at bounding box center [497, 549] width 117 height 67
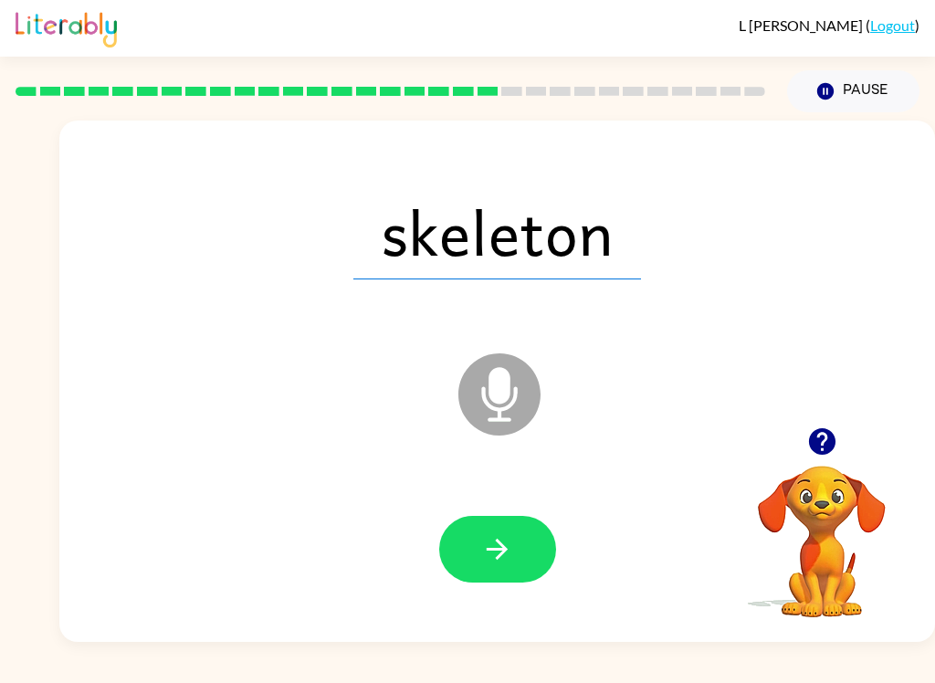
click at [486, 540] on icon "button" at bounding box center [497, 549] width 32 height 32
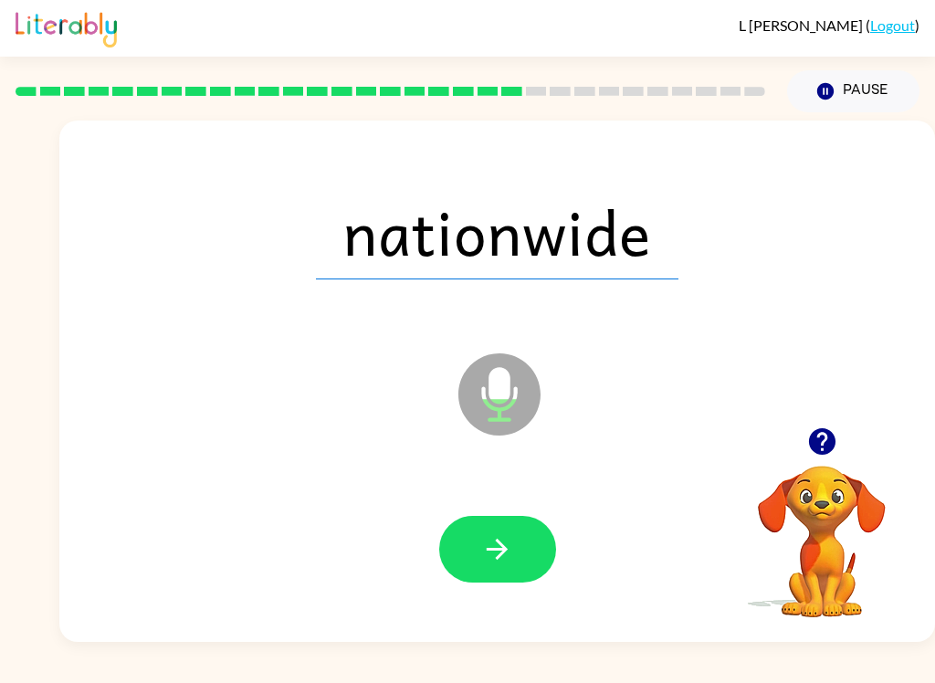
click at [533, 558] on button "button" at bounding box center [497, 549] width 117 height 67
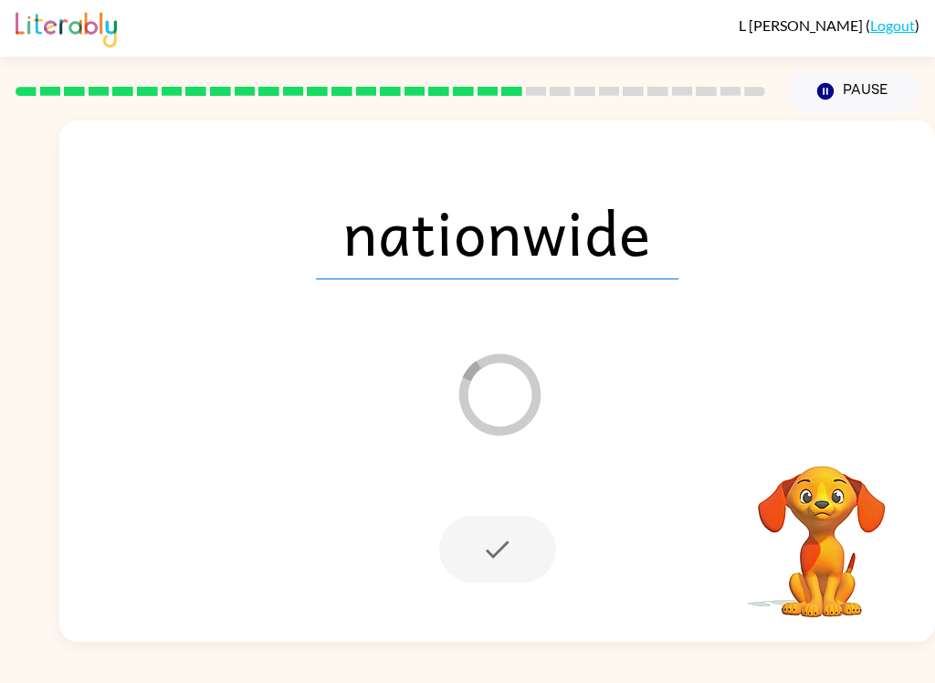
click at [34, 664] on div "L Boehm ( Logout ) Pause Pause nationwide Loader Your response is being sent to…" at bounding box center [467, 341] width 935 height 683
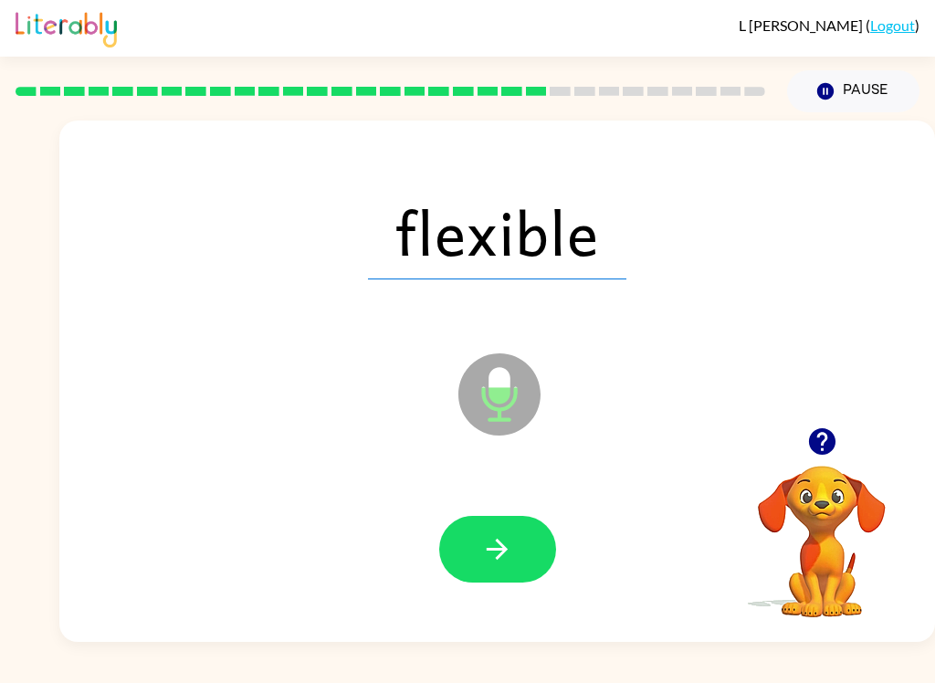
click at [510, 574] on button "button" at bounding box center [497, 549] width 117 height 67
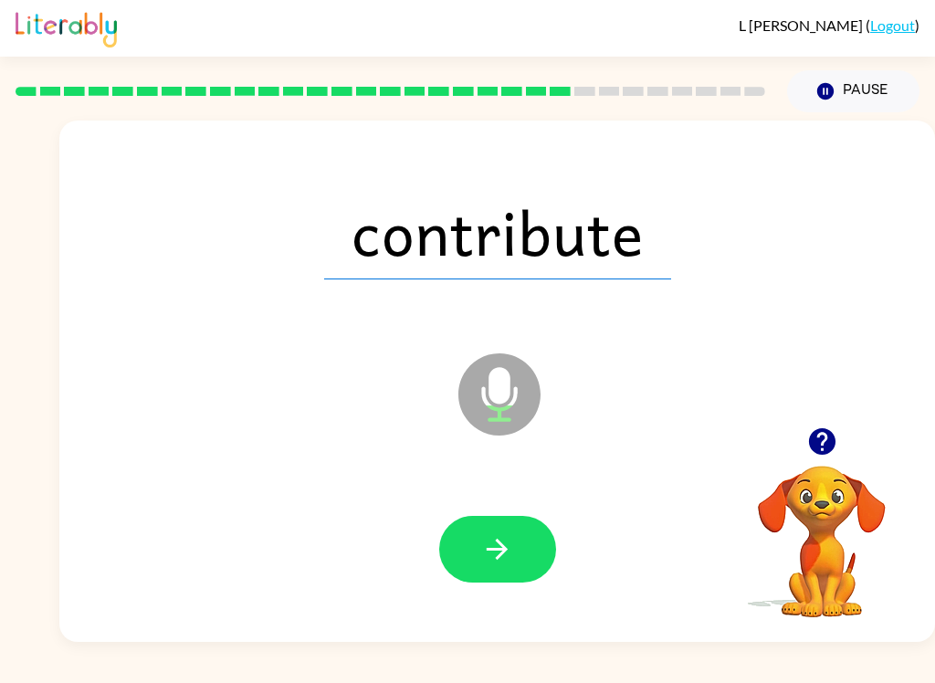
click at [509, 541] on icon "button" at bounding box center [497, 549] width 32 height 32
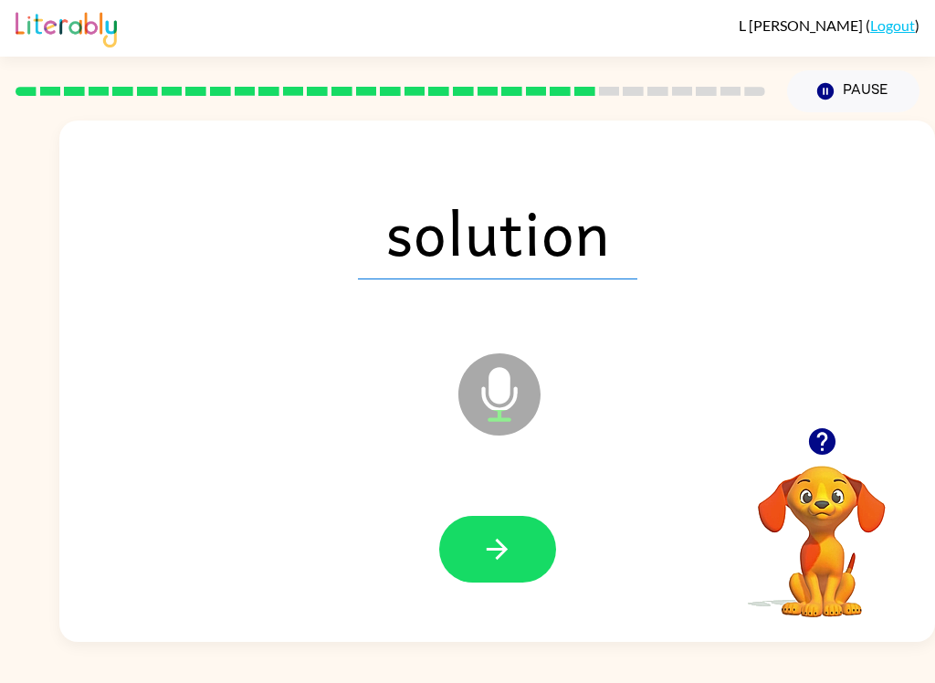
click at [522, 567] on button "button" at bounding box center [497, 549] width 117 height 67
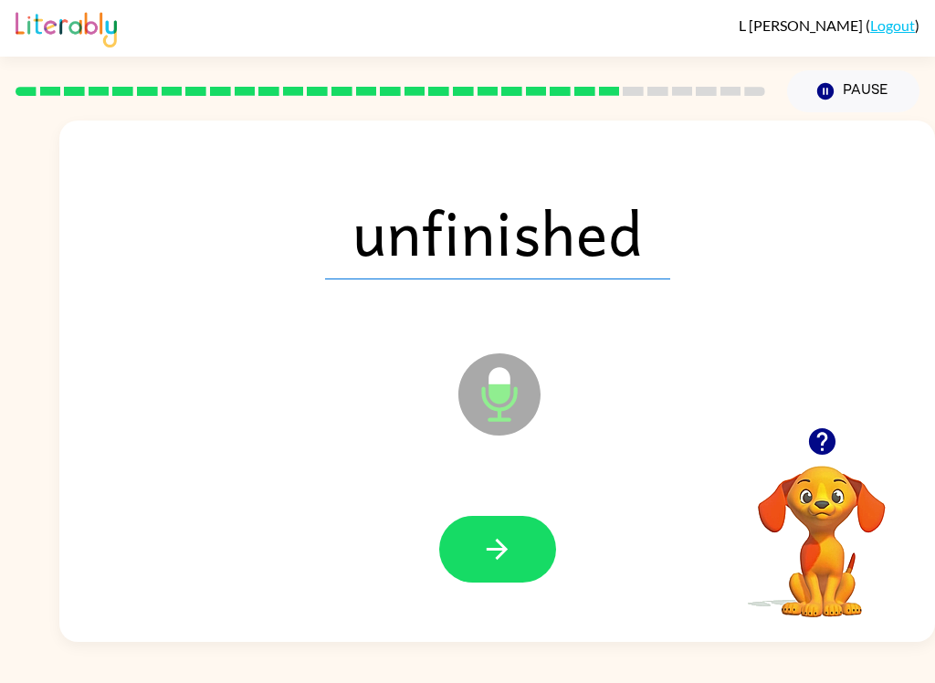
click at [522, 531] on button "button" at bounding box center [497, 549] width 117 height 67
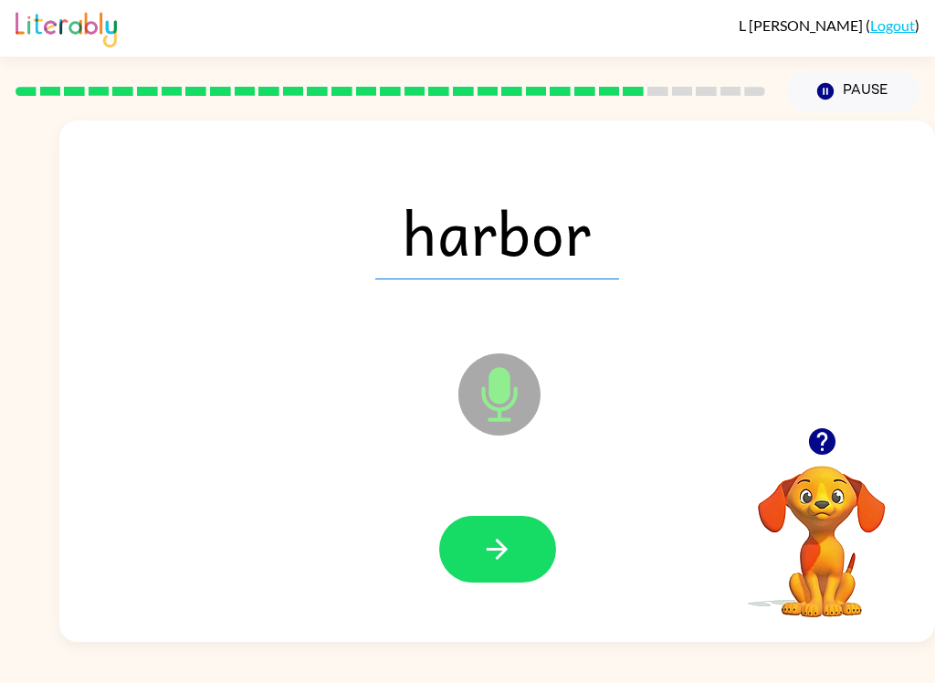
click at [503, 569] on button "button" at bounding box center [497, 549] width 117 height 67
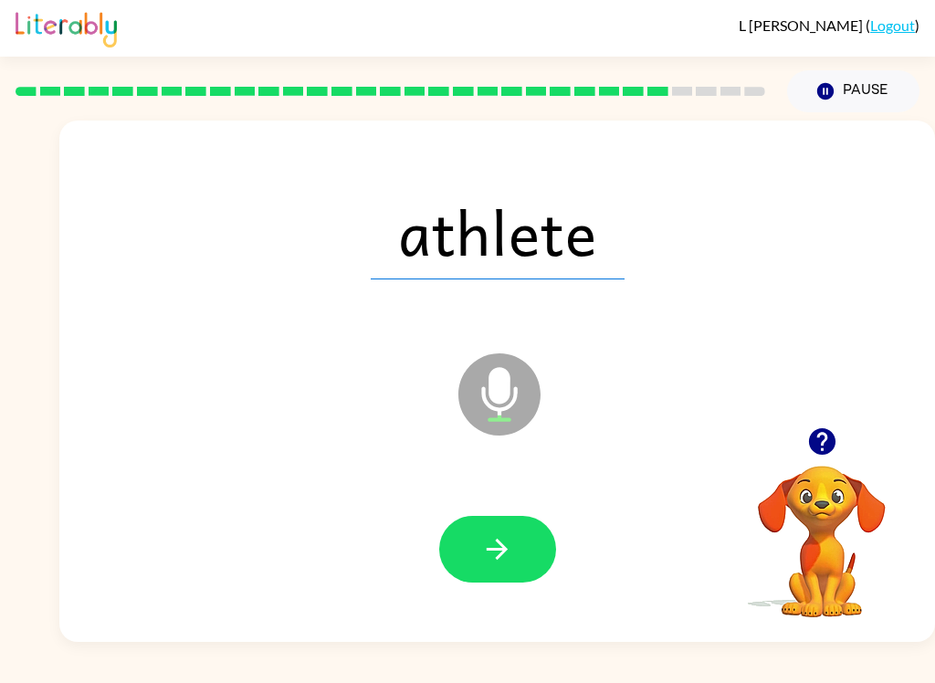
click at [523, 576] on button "button" at bounding box center [497, 549] width 117 height 67
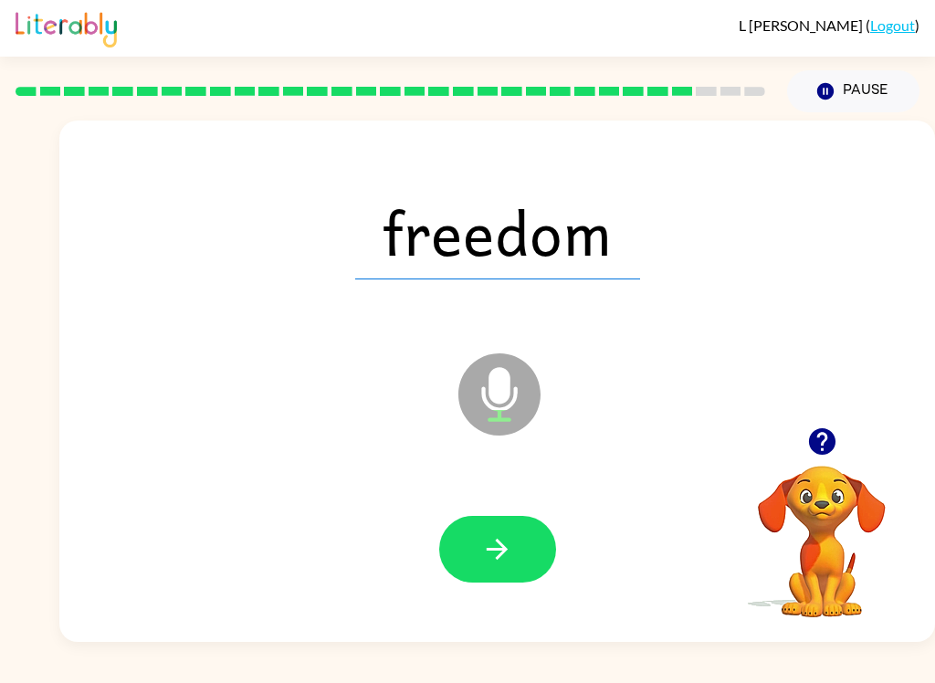
click at [520, 530] on button "button" at bounding box center [497, 549] width 117 height 67
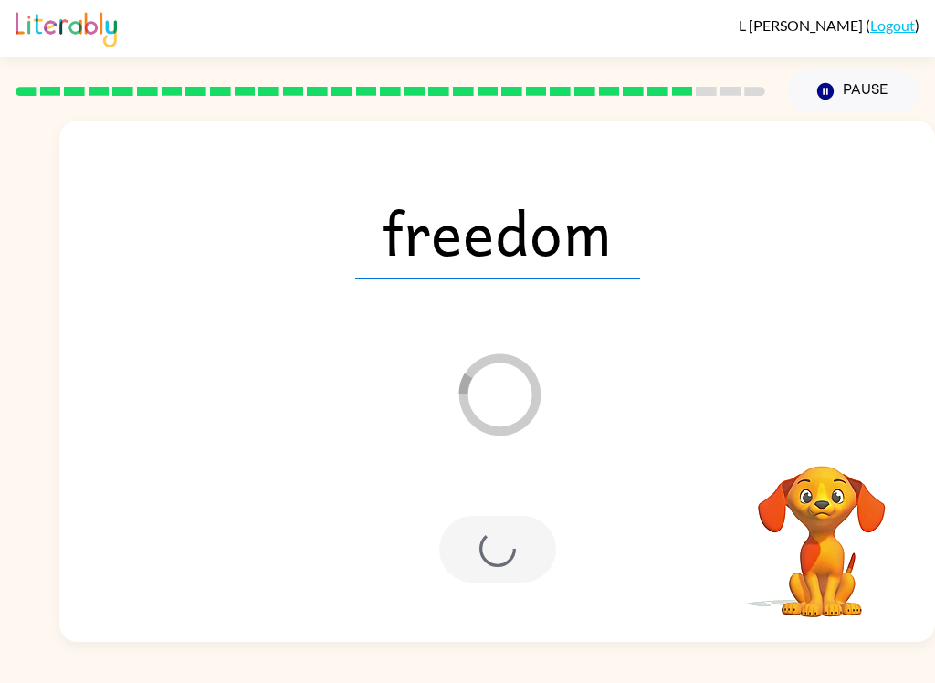
click at [931, 669] on div "L Boehm ( Logout ) Pause Pause freedom Loader Your response is being sent to ou…" at bounding box center [467, 341] width 935 height 683
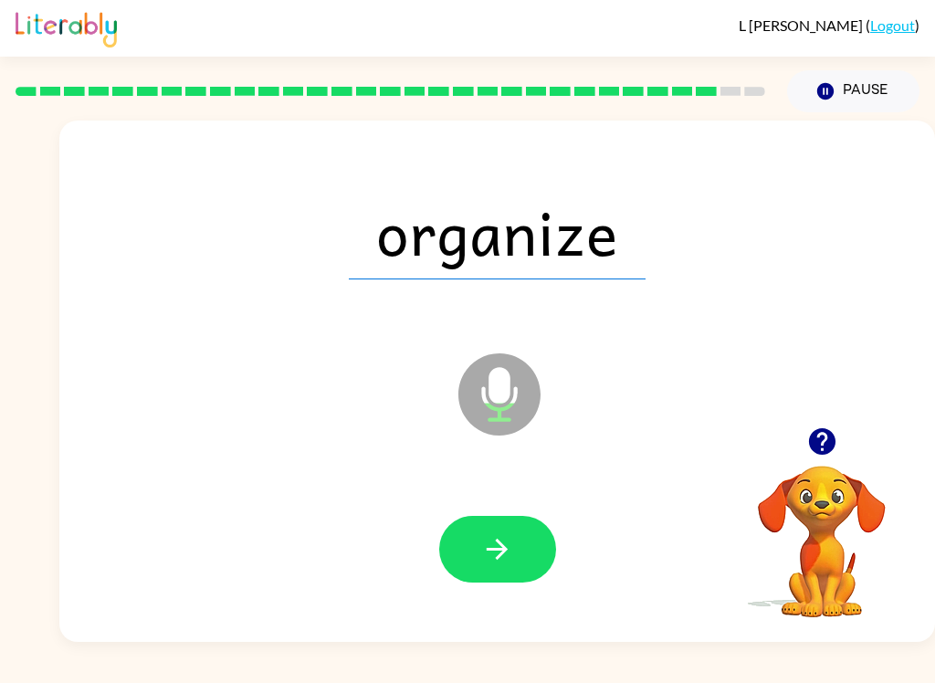
click at [541, 530] on button "button" at bounding box center [497, 549] width 117 height 67
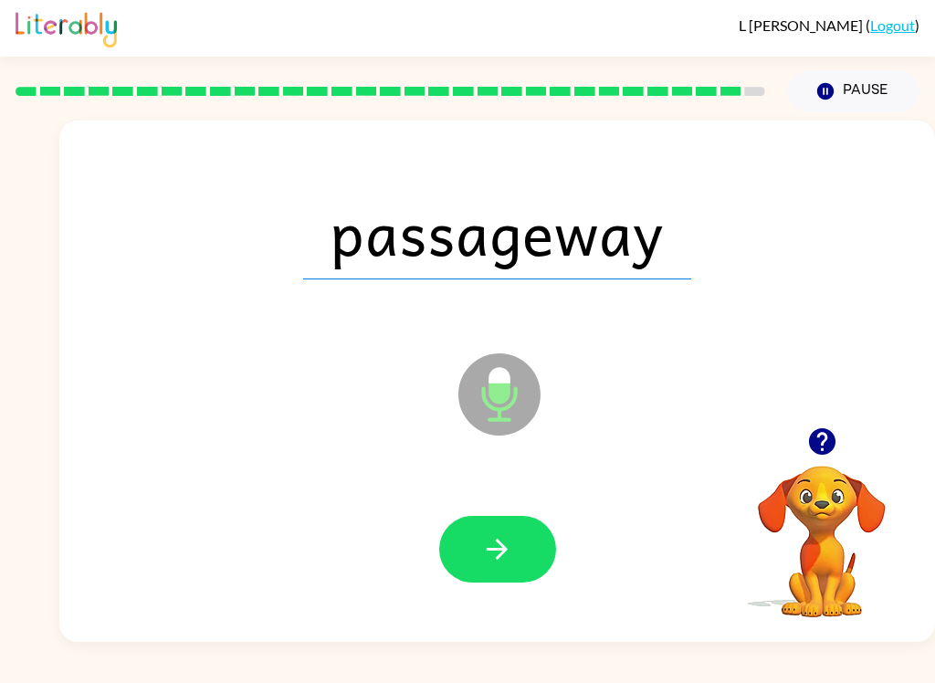
click at [531, 523] on button "button" at bounding box center [497, 549] width 117 height 67
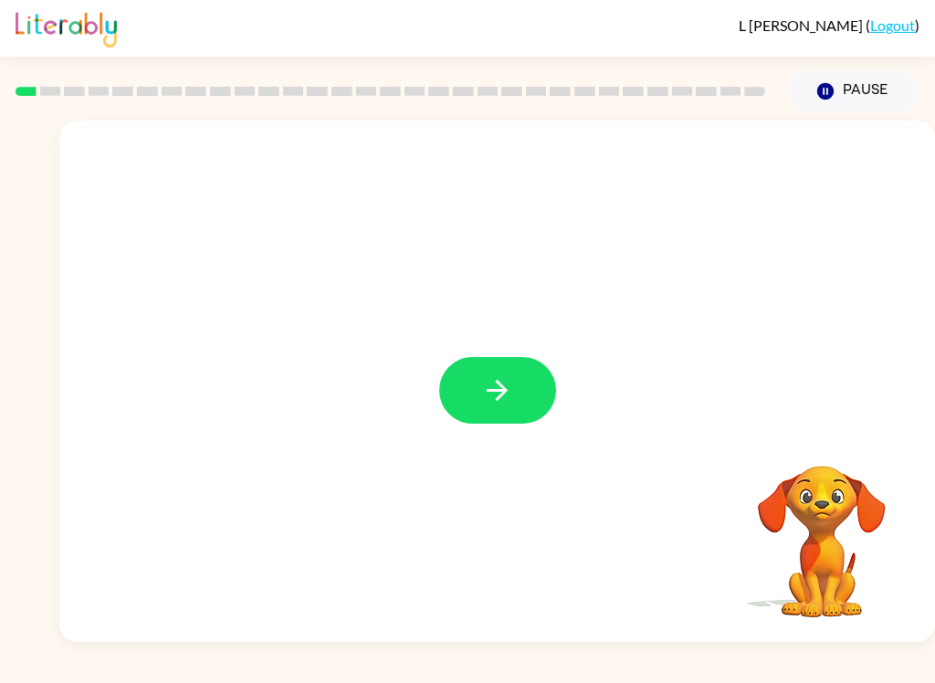
click at [501, 383] on icon "button" at bounding box center [497, 390] width 32 height 32
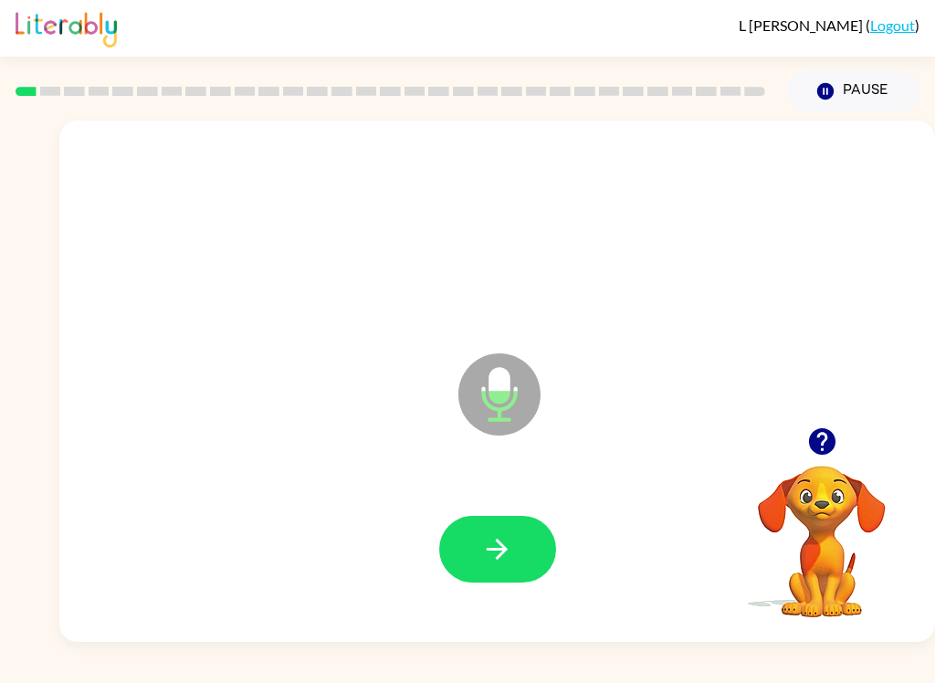
click at [504, 528] on button "button" at bounding box center [497, 549] width 117 height 67
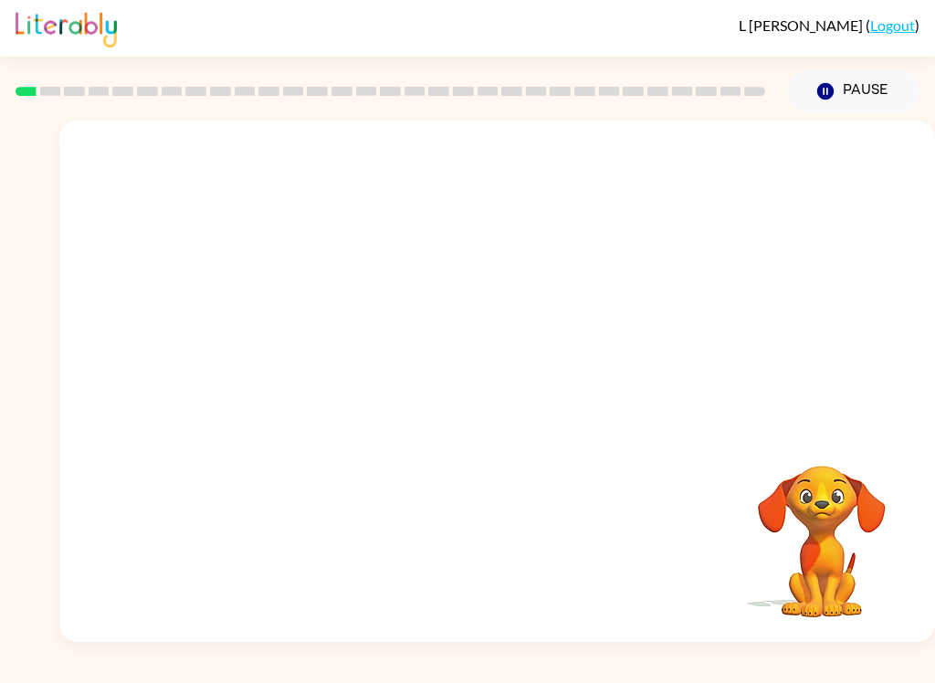
click at [563, 668] on div "[PERSON_NAME] ( Logout ) Pause Pause Your browser must support playing .mp4 fil…" at bounding box center [467, 341] width 935 height 683
click at [930, 533] on div at bounding box center [497, 381] width 876 height 521
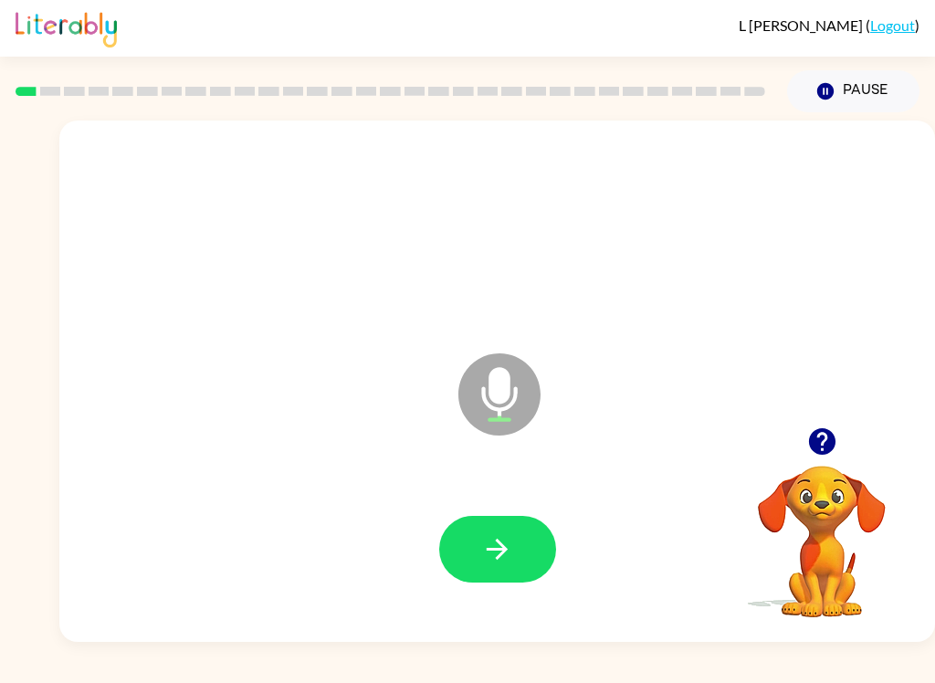
click at [541, 548] on button "button" at bounding box center [497, 549] width 117 height 67
click at [493, 552] on icon "button" at bounding box center [497, 549] width 32 height 32
click at [483, 527] on button "button" at bounding box center [497, 549] width 117 height 67
click at [483, 572] on button "button" at bounding box center [497, 549] width 117 height 67
click at [523, 520] on button "button" at bounding box center [497, 549] width 117 height 67
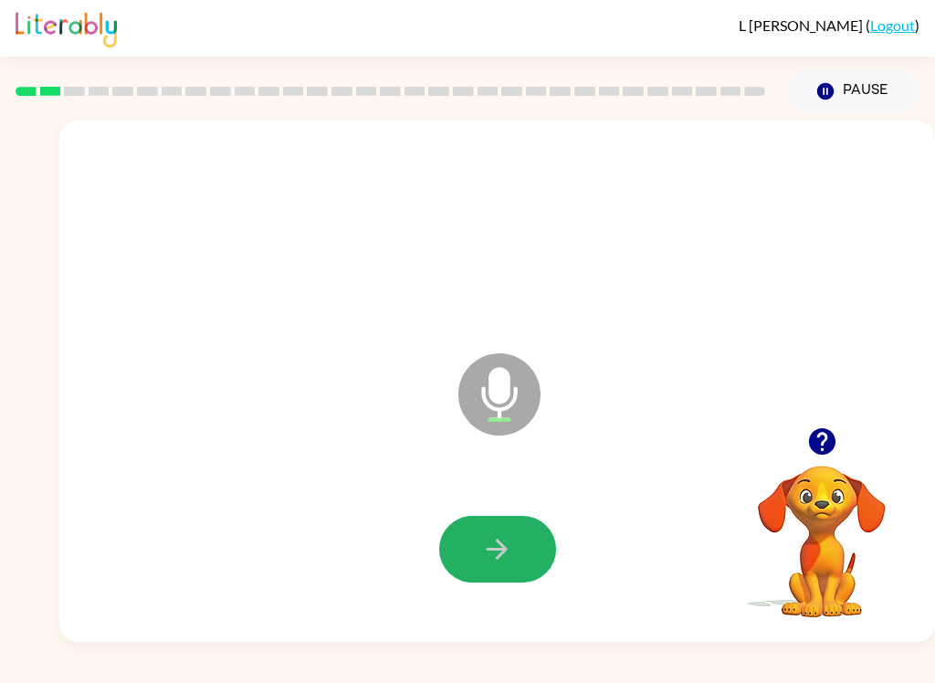
click at [516, 549] on button "button" at bounding box center [497, 549] width 117 height 67
click at [495, 556] on icon "button" at bounding box center [497, 549] width 32 height 32
click at [473, 533] on button "button" at bounding box center [497, 549] width 117 height 67
click at [497, 554] on icon "button" at bounding box center [497, 549] width 32 height 32
click at [525, 551] on button "button" at bounding box center [497, 549] width 117 height 67
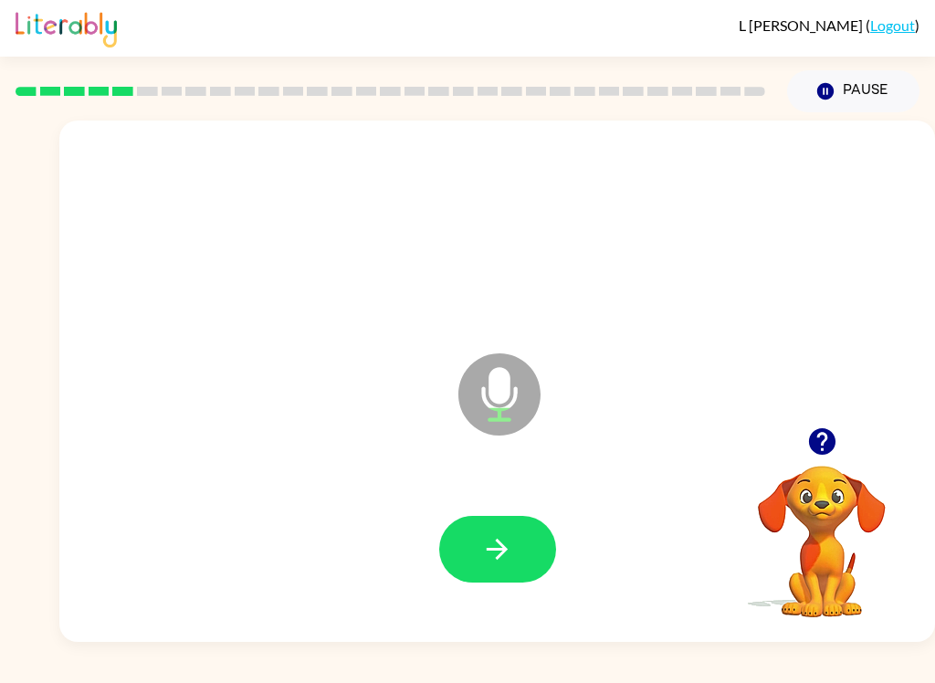
click at [507, 576] on button "button" at bounding box center [497, 549] width 117 height 67
click at [493, 534] on icon "button" at bounding box center [497, 549] width 32 height 32
click at [471, 541] on button "button" at bounding box center [497, 549] width 117 height 67
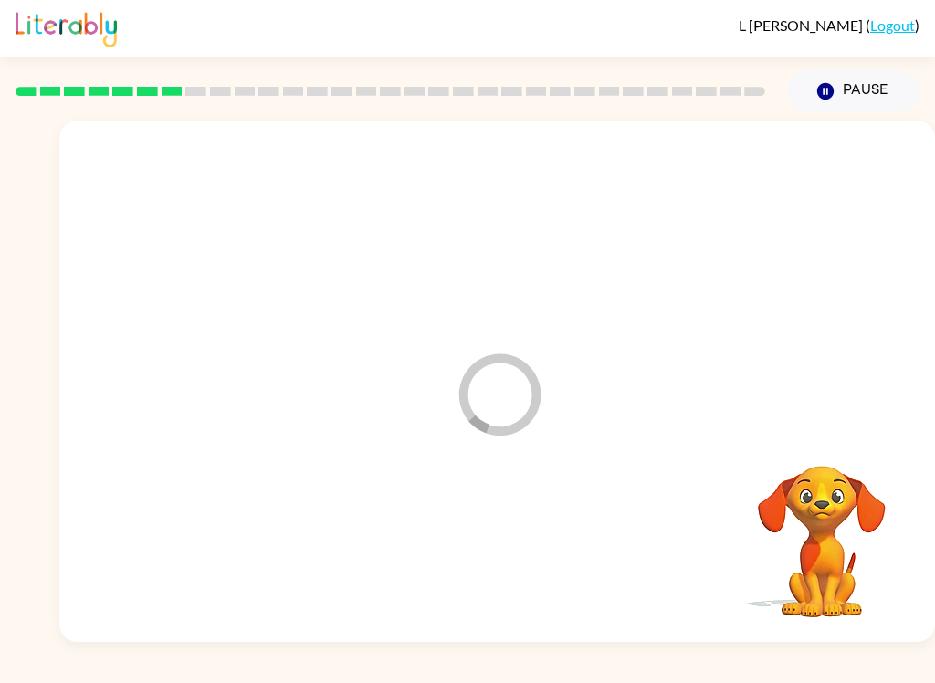
click at [899, 592] on video "Your browser must support playing .mp4 files to use Literably. Please try using…" at bounding box center [821, 528] width 183 height 183
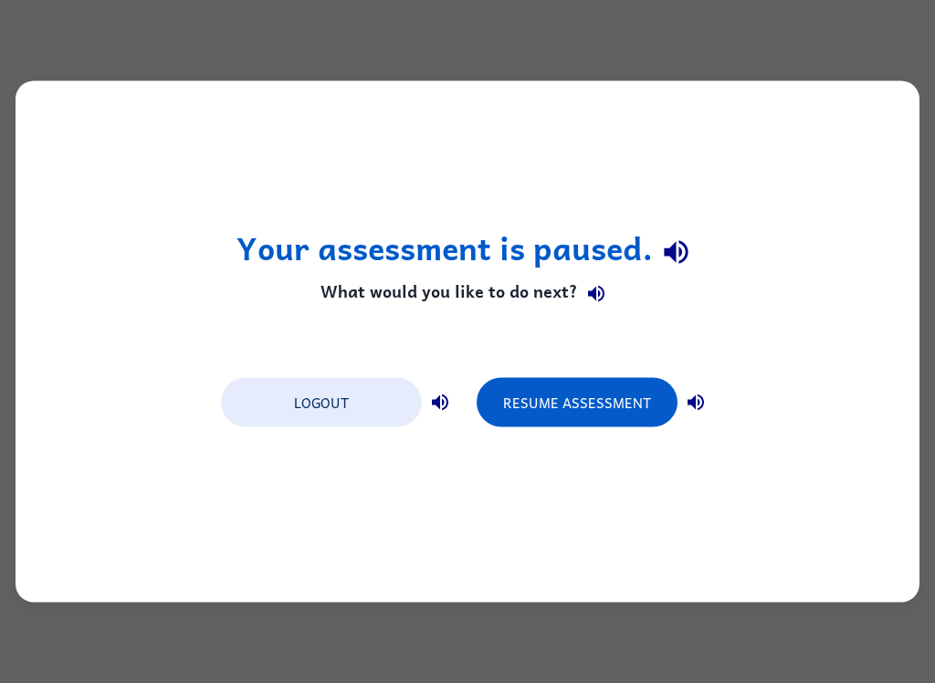
click at [624, 401] on button "Resume Assessment" at bounding box center [577, 402] width 201 height 49
